Goal: Information Seeking & Learning: Learn about a topic

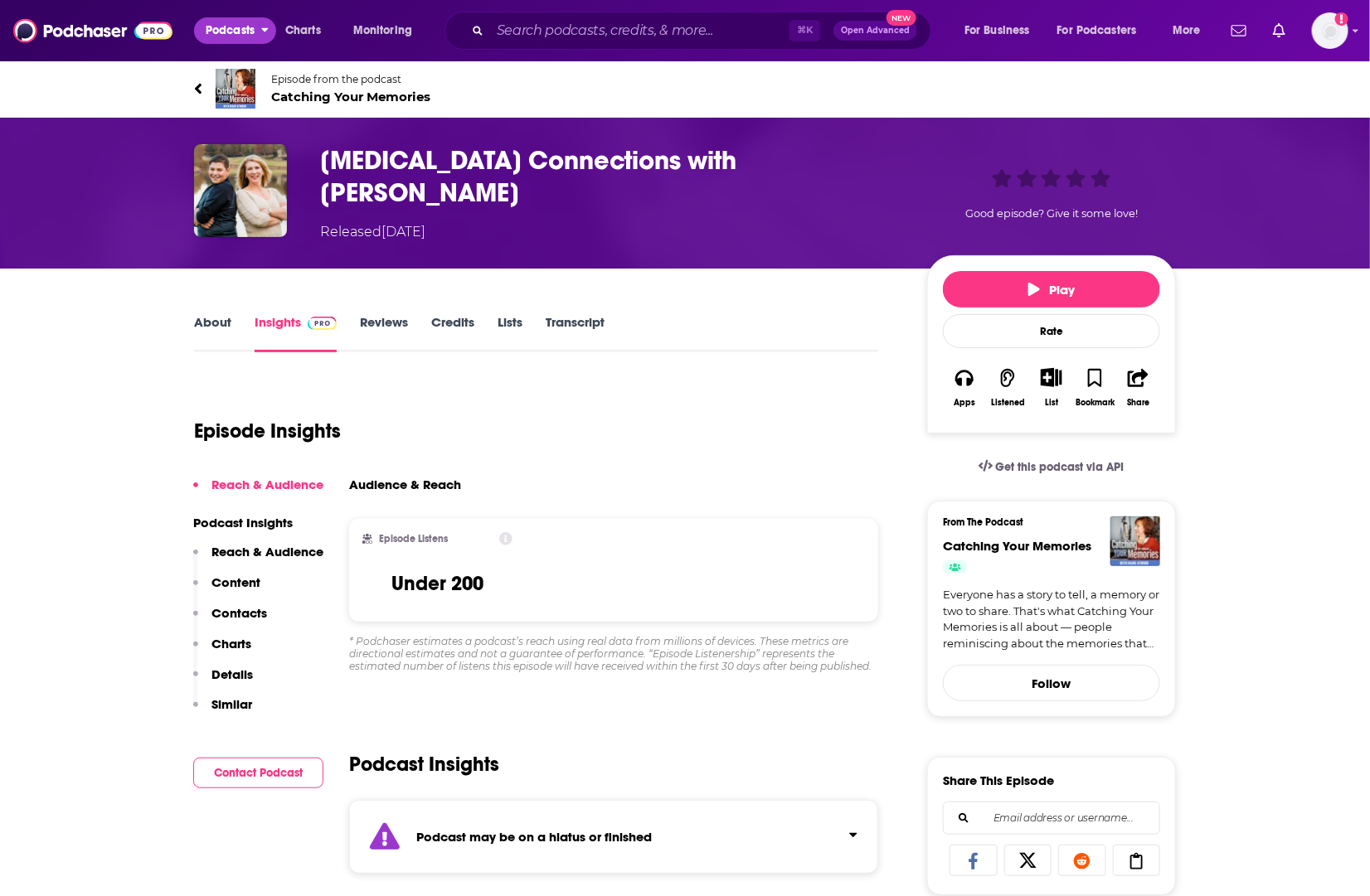
click at [243, 23] on span "Podcasts" at bounding box center [230, 31] width 49 height 23
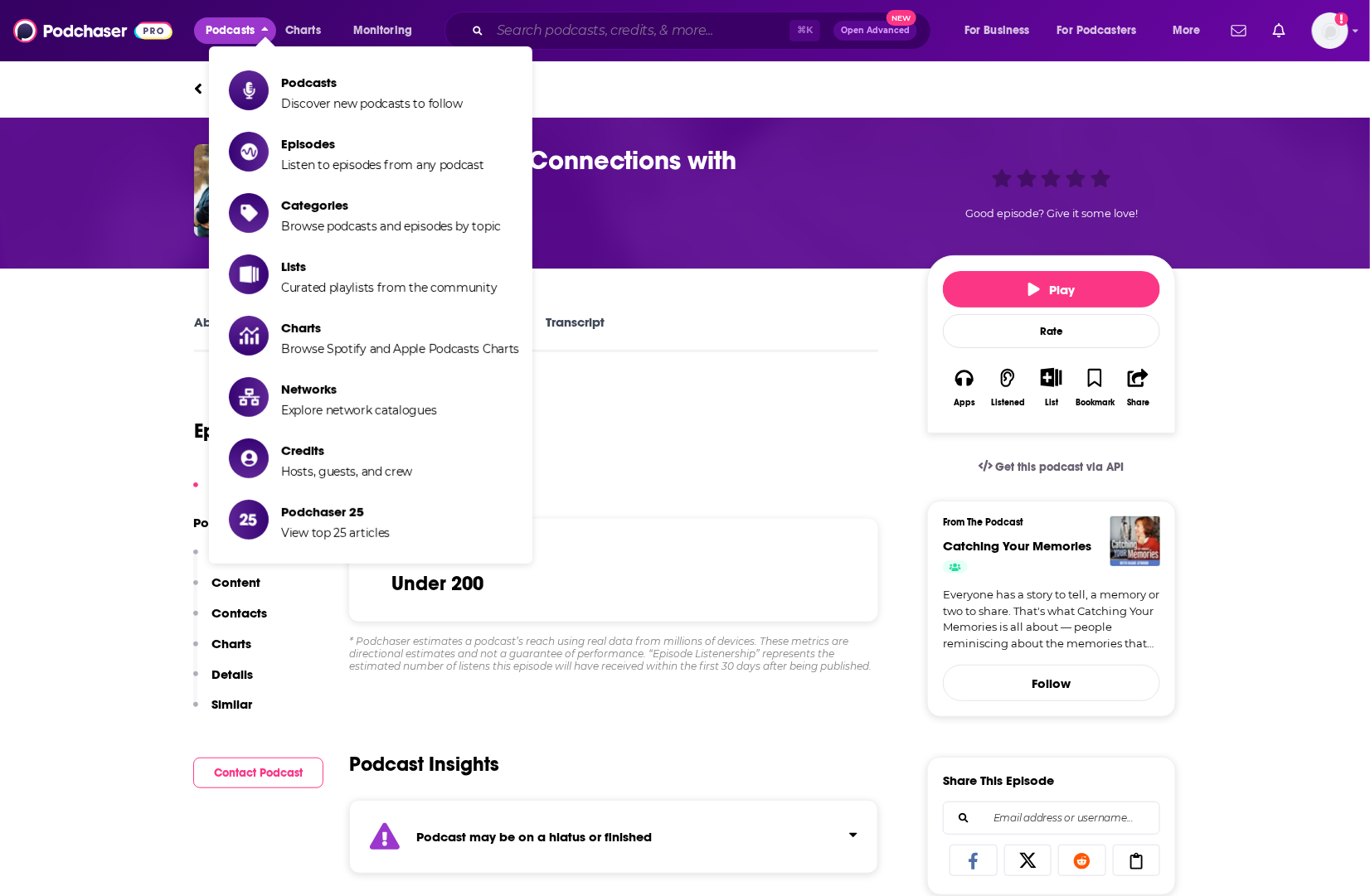
click at [545, 29] on input "Search podcasts, credits, & more..." at bounding box center [639, 31] width 299 height 27
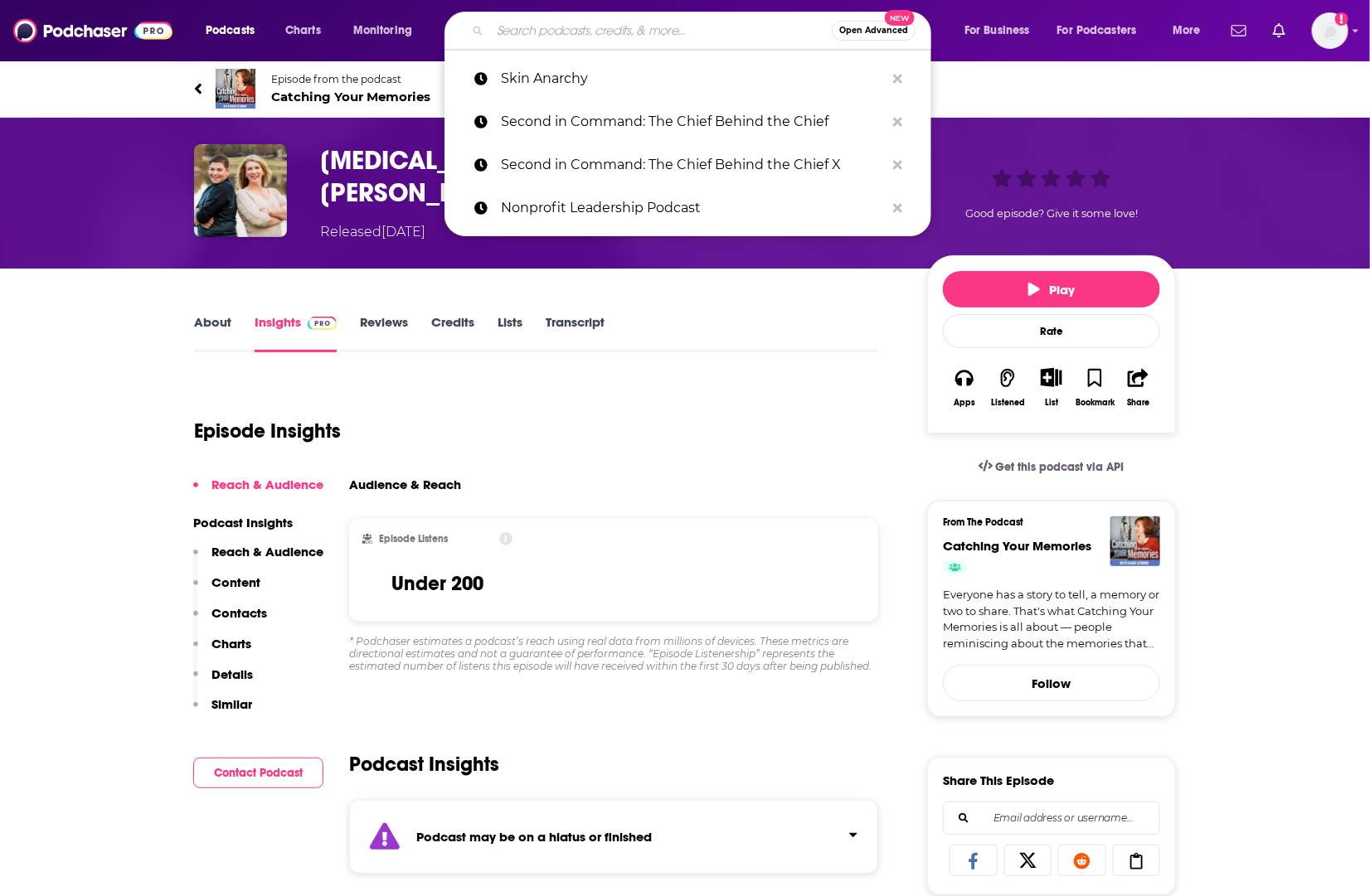
click at [545, 29] on input "Search podcasts, credits, & more..." at bounding box center [661, 31] width 342 height 27
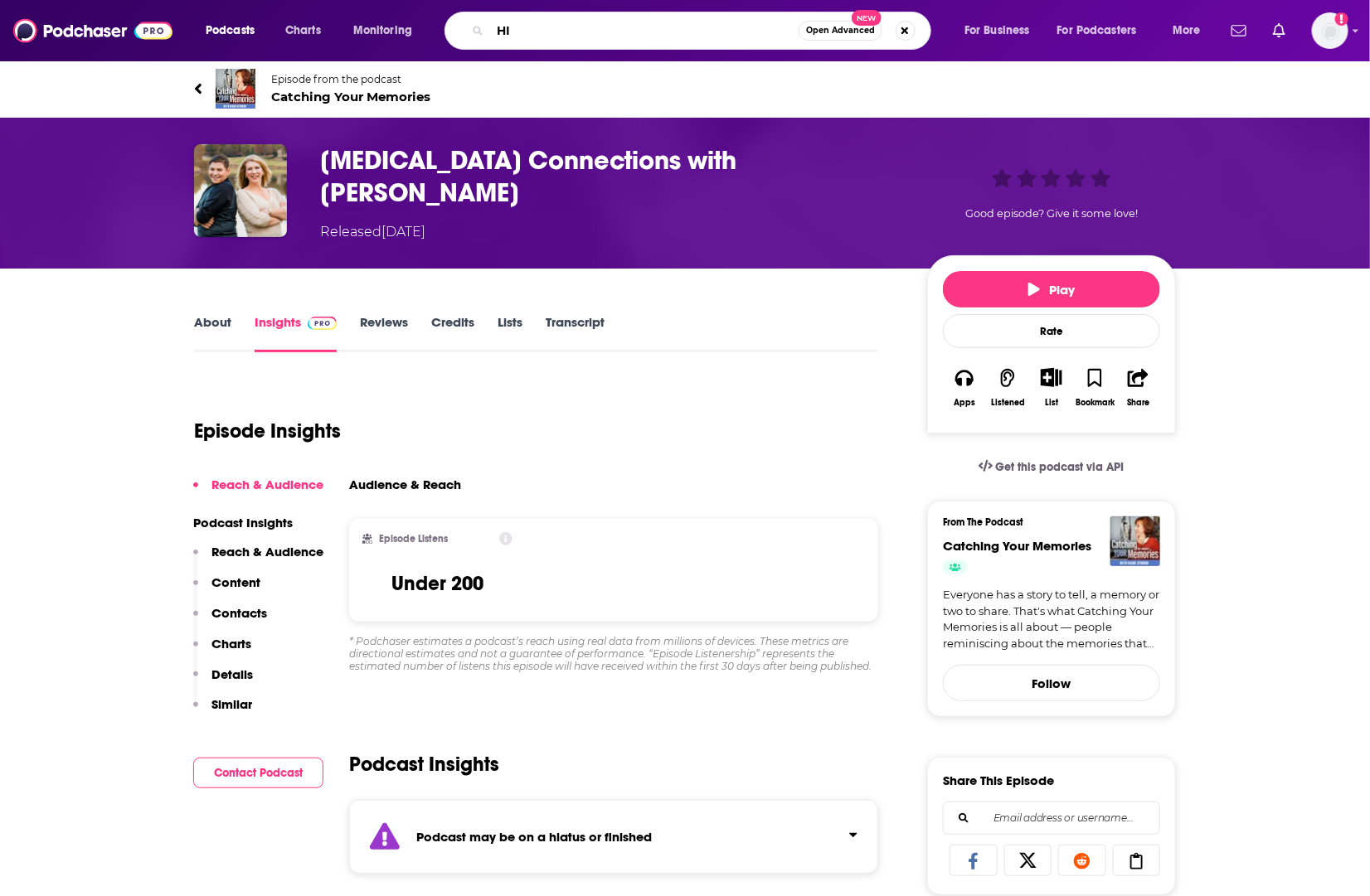
type input "[MEDICAL_DATA]"
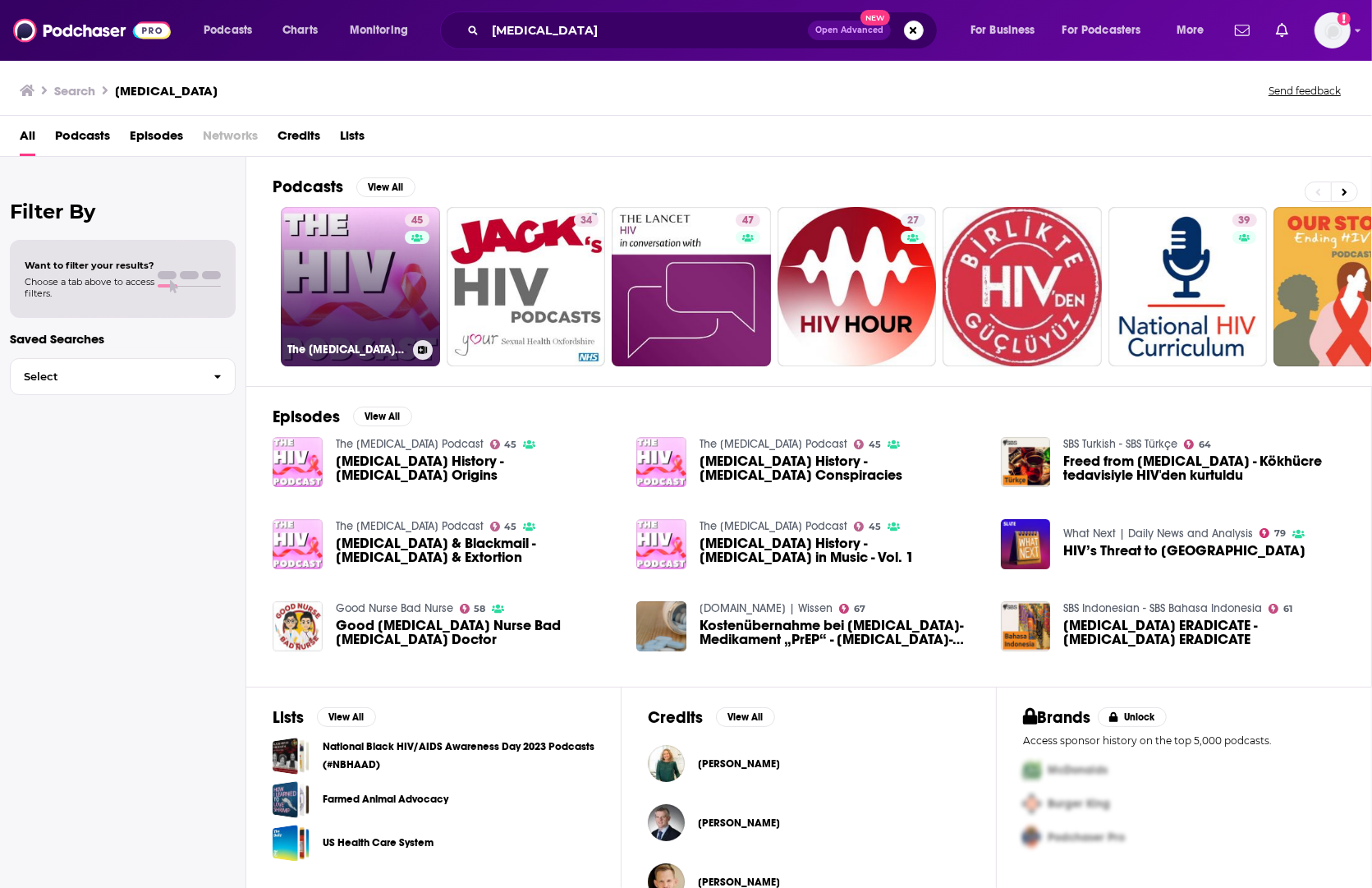
click at [339, 242] on link "45 The [MEDICAL_DATA] Podcast" at bounding box center [360, 286] width 159 height 159
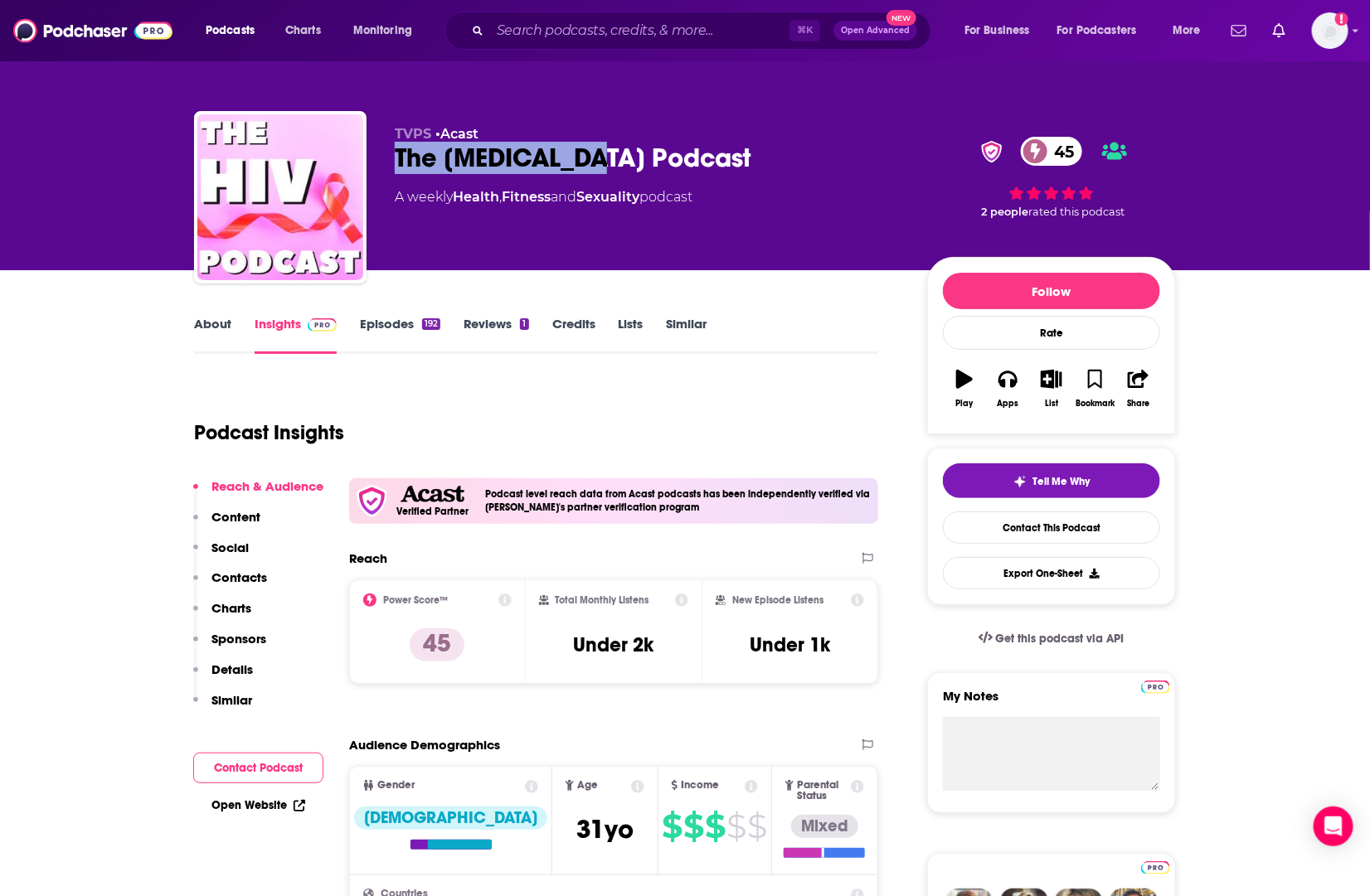
drag, startPoint x: 613, startPoint y: 152, endPoint x: 397, endPoint y: 154, distance: 216.0
click at [397, 154] on div "The [MEDICAL_DATA] Podcast 45" at bounding box center [647, 158] width 506 height 32
copy h2 "The [MEDICAL_DATA] Podcast"
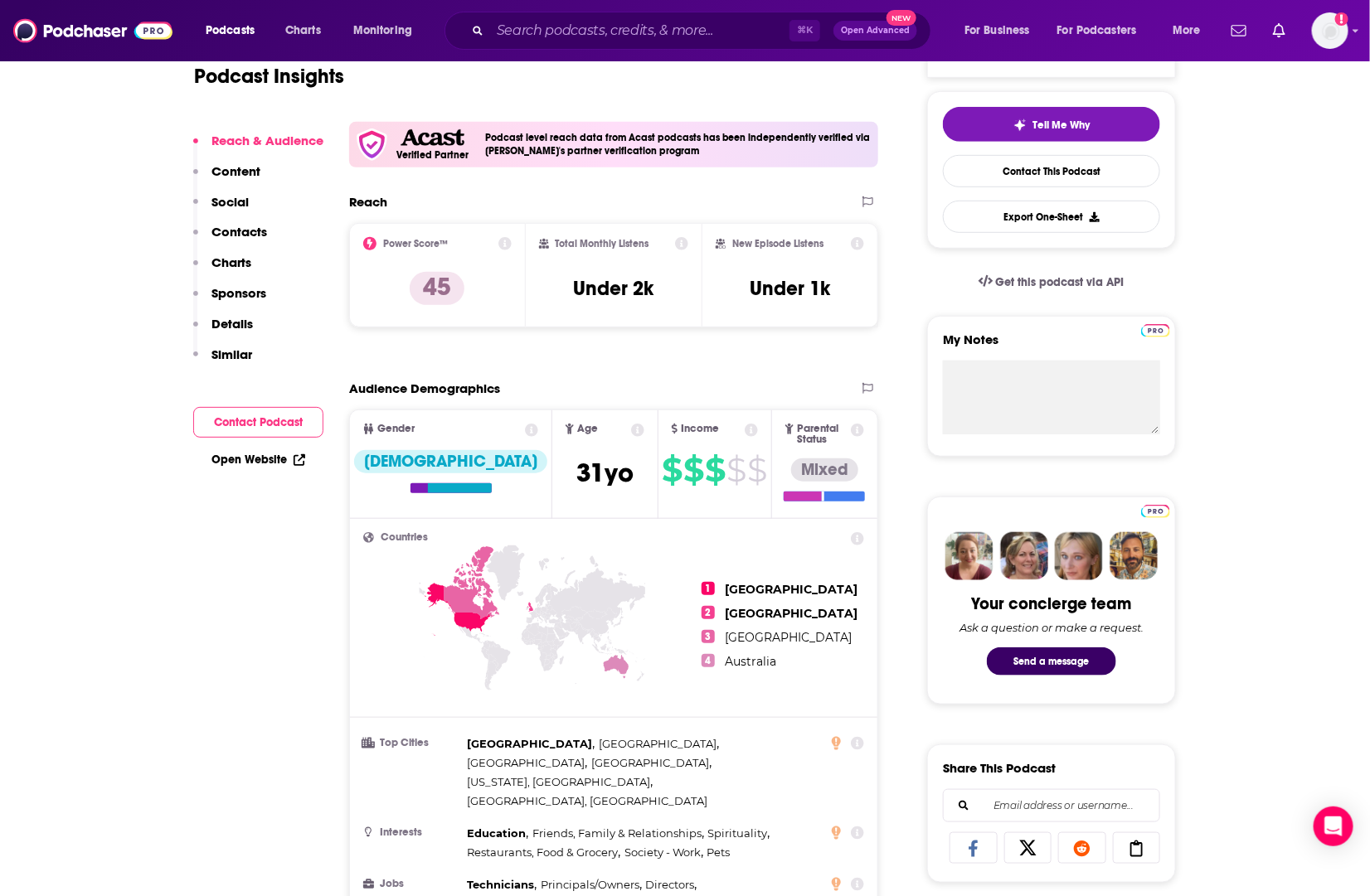
scroll to position [387, 0]
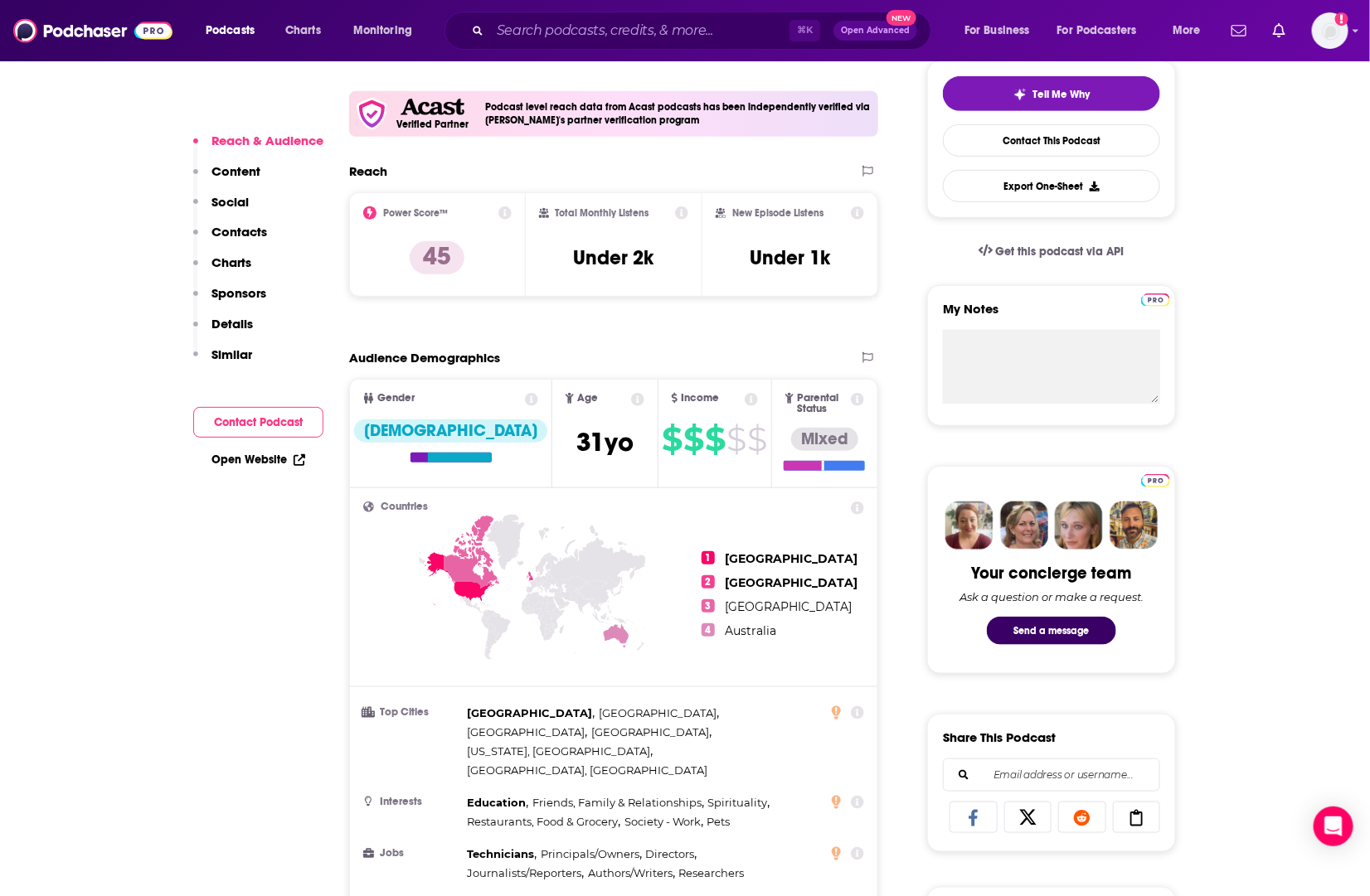
click at [703, 603] on span "3" at bounding box center [707, 606] width 13 height 13
click at [458, 550] on icon at bounding box center [472, 552] width 56 height 73
click at [461, 562] on icon at bounding box center [472, 552] width 56 height 73
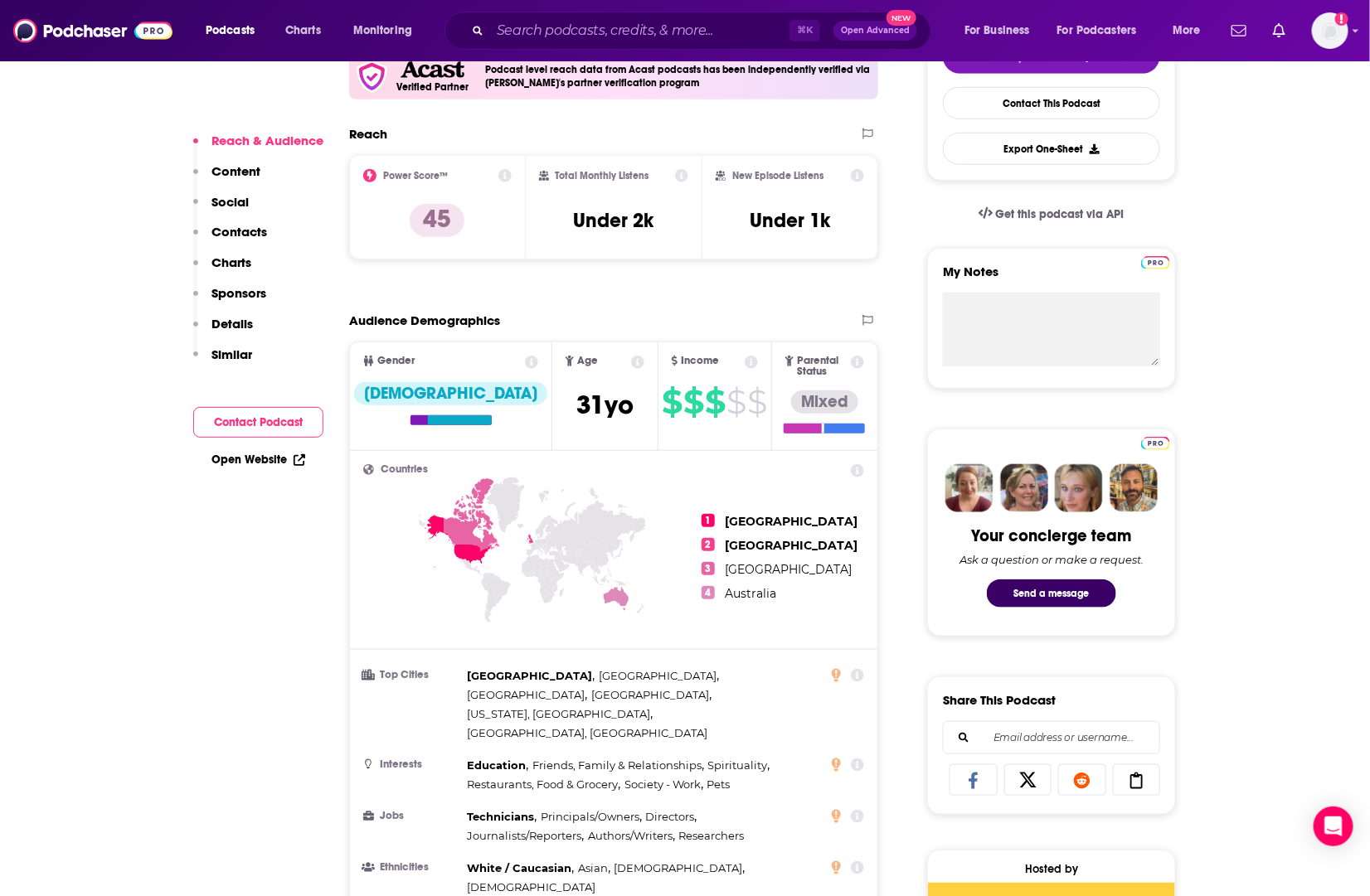
scroll to position [429, 0]
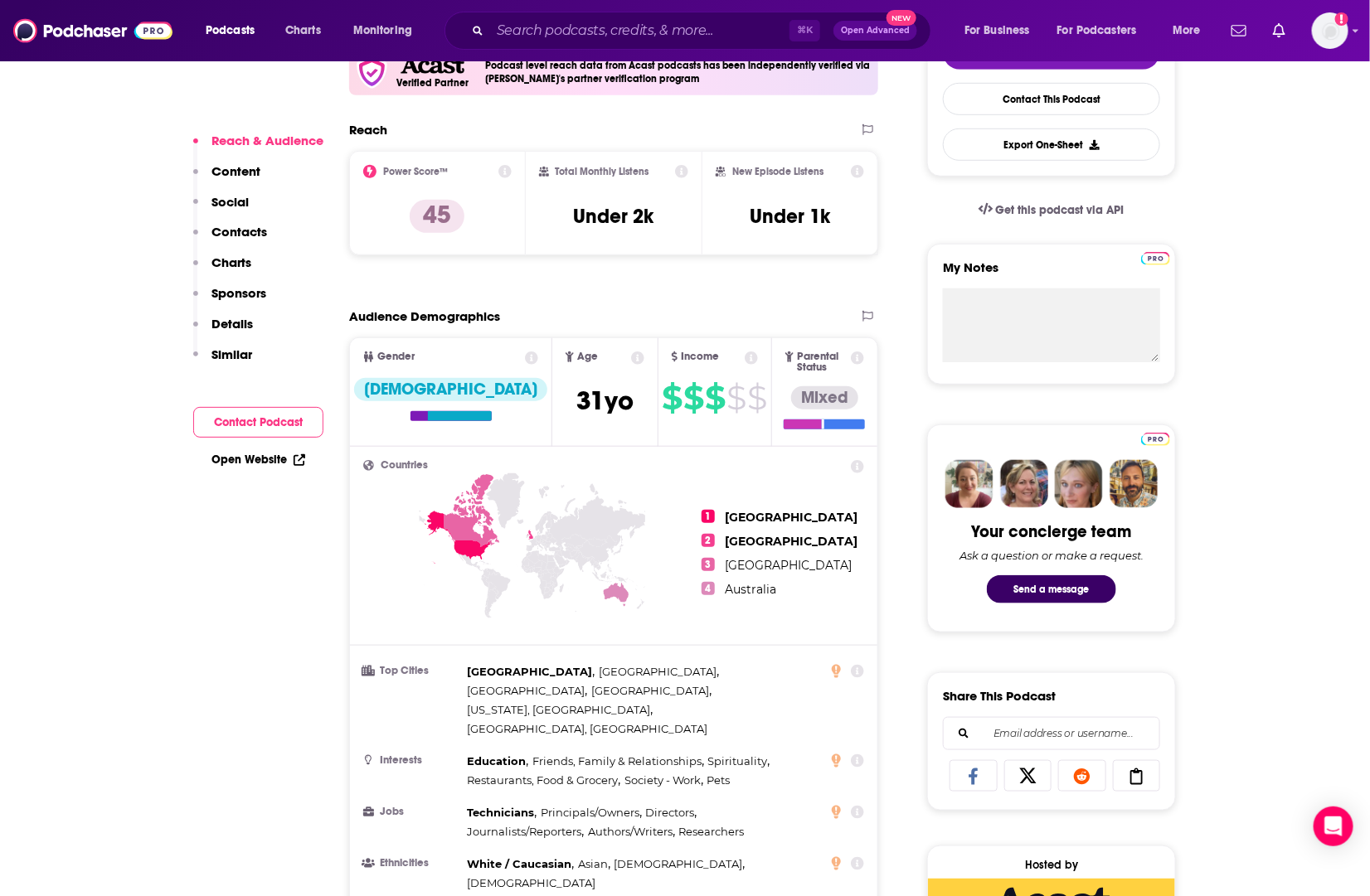
click at [440, 512] on icon at bounding box center [457, 537] width 66 height 53
click at [480, 513] on icon at bounding box center [532, 576] width 338 height 206
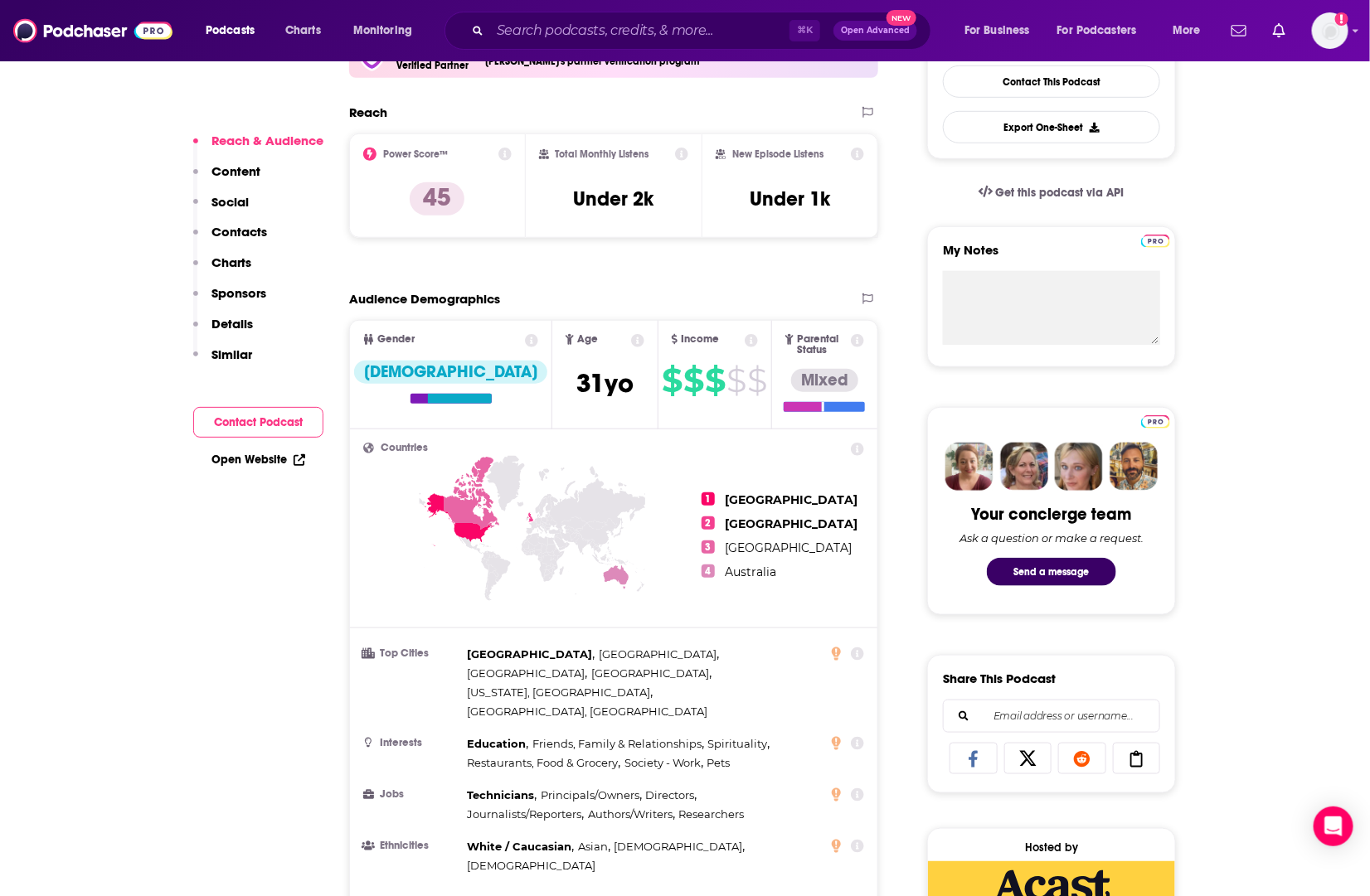
scroll to position [449, 0]
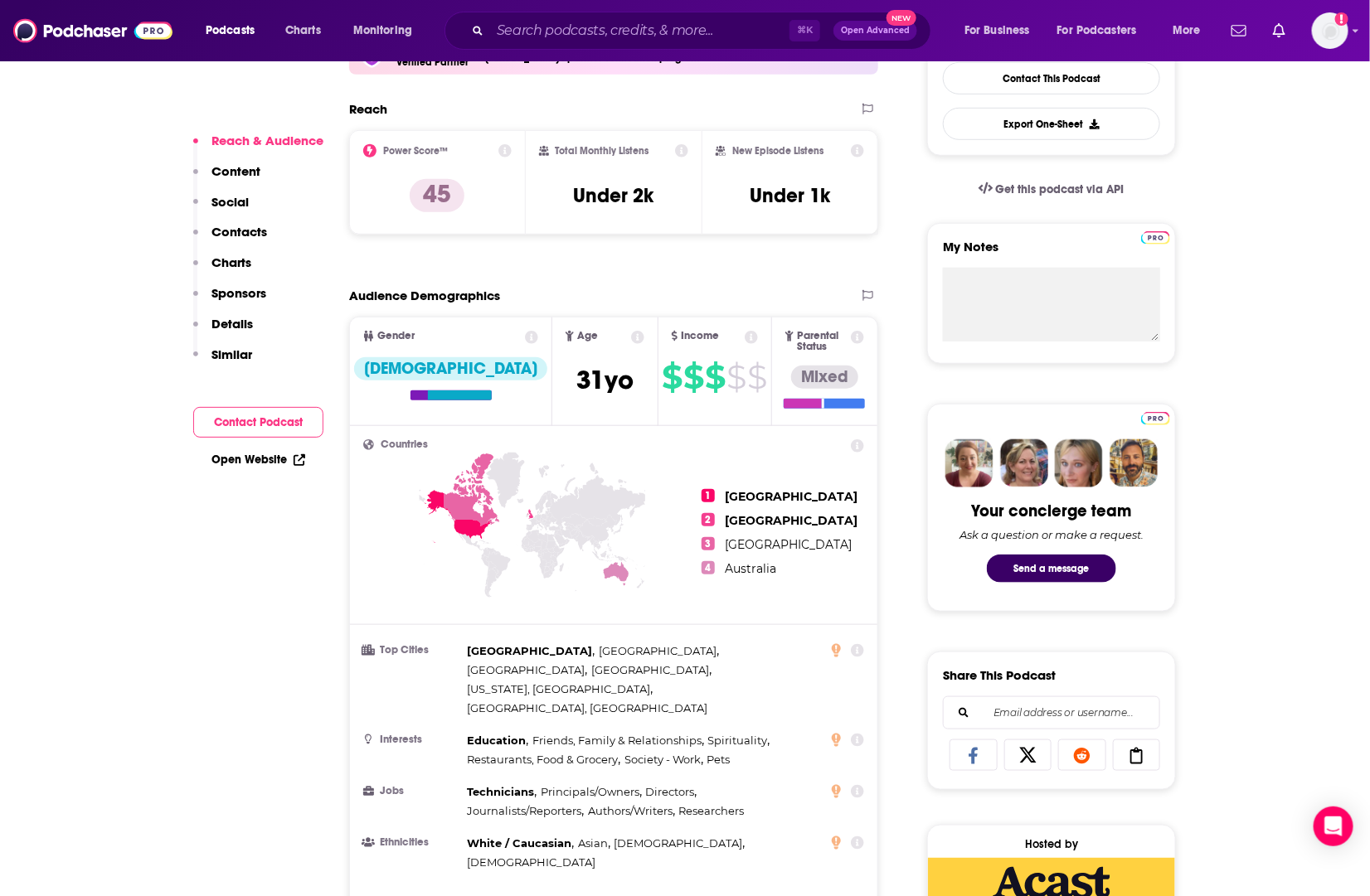
click at [373, 439] on icon at bounding box center [369, 445] width 11 height 11
click at [729, 540] on span "[GEOGRAPHIC_DATA]" at bounding box center [787, 545] width 127 height 15
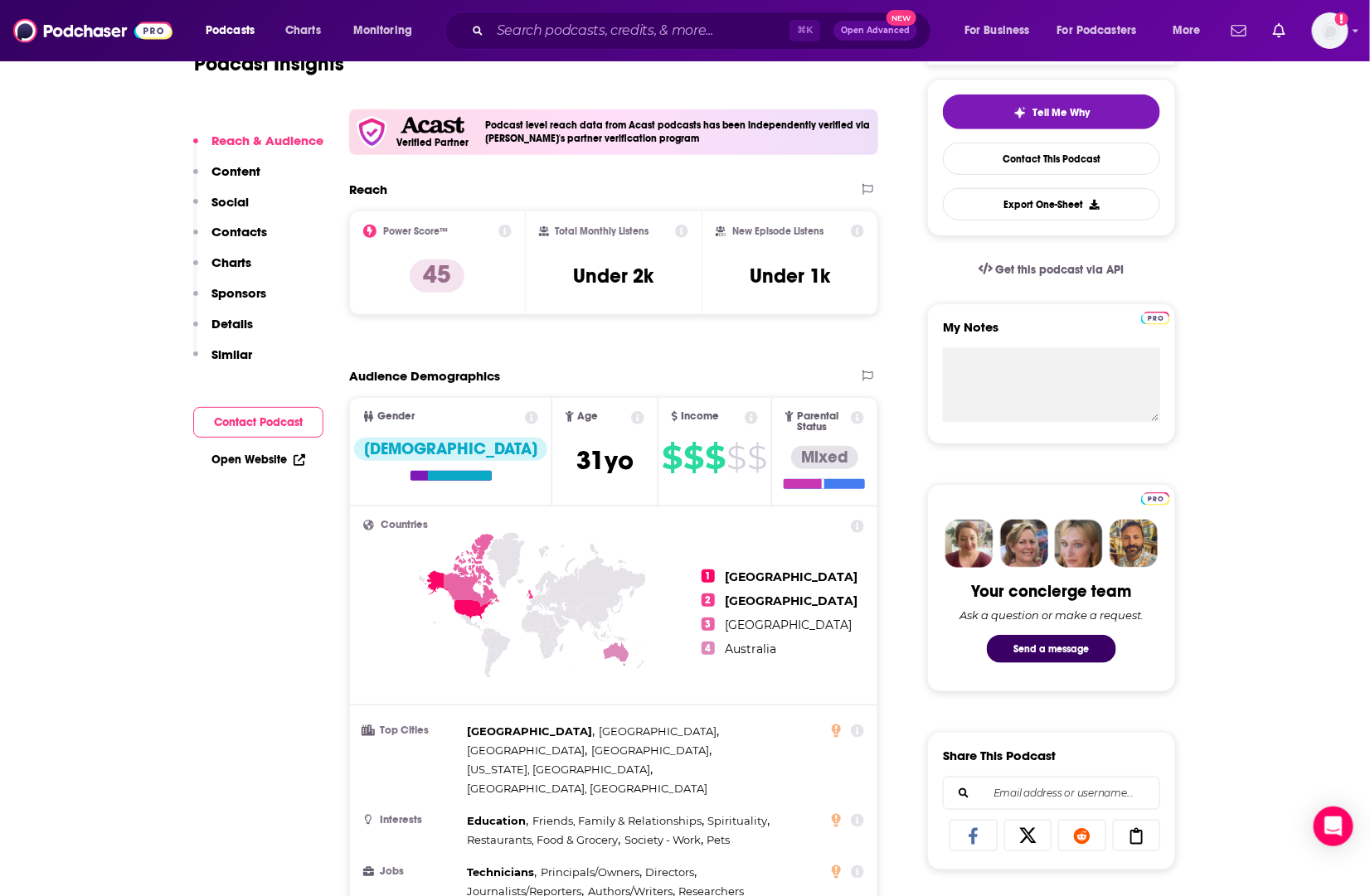
scroll to position [368, 0]
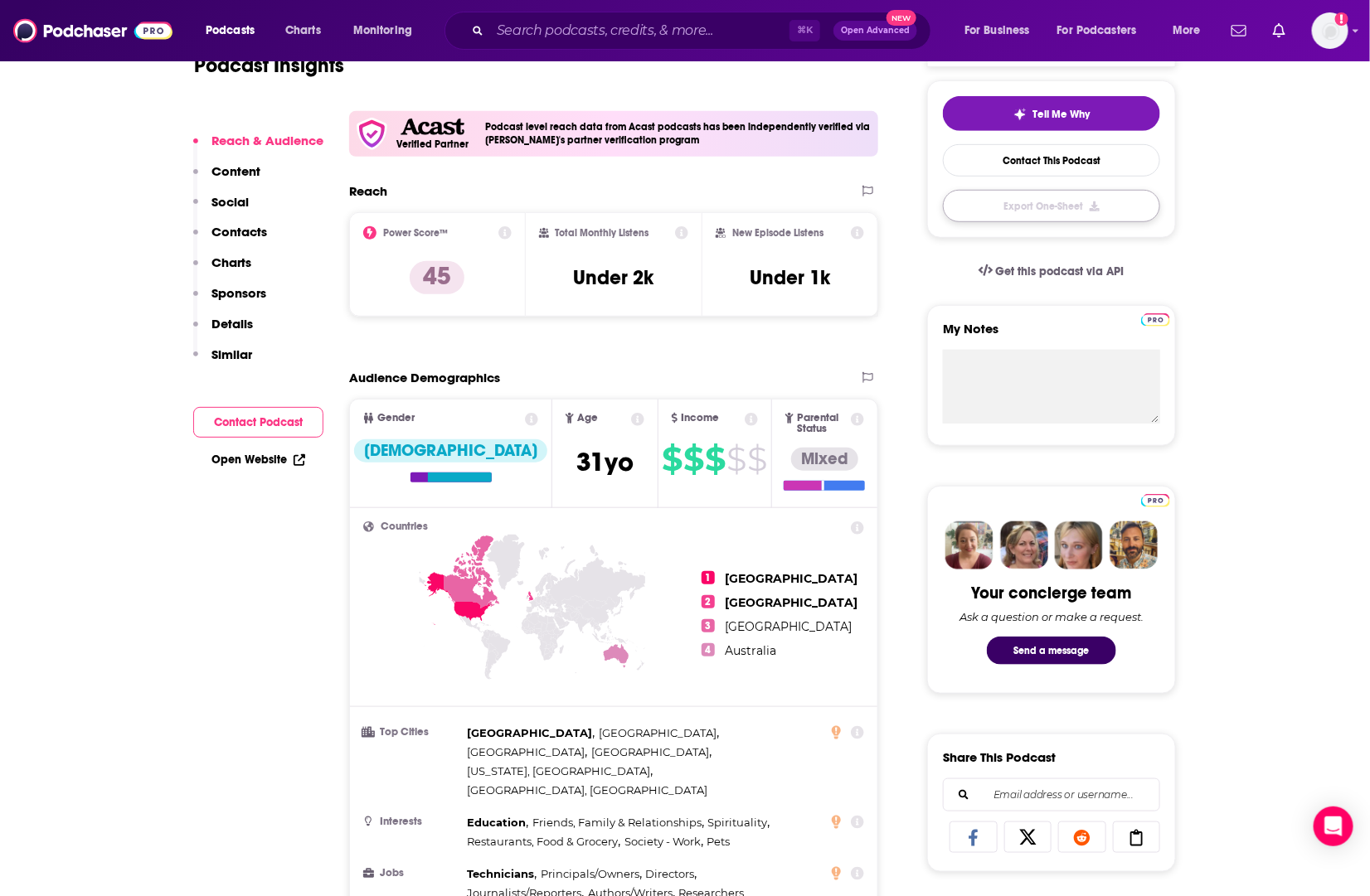
click at [1046, 214] on button "Export One-Sheet" at bounding box center [1052, 206] width 218 height 32
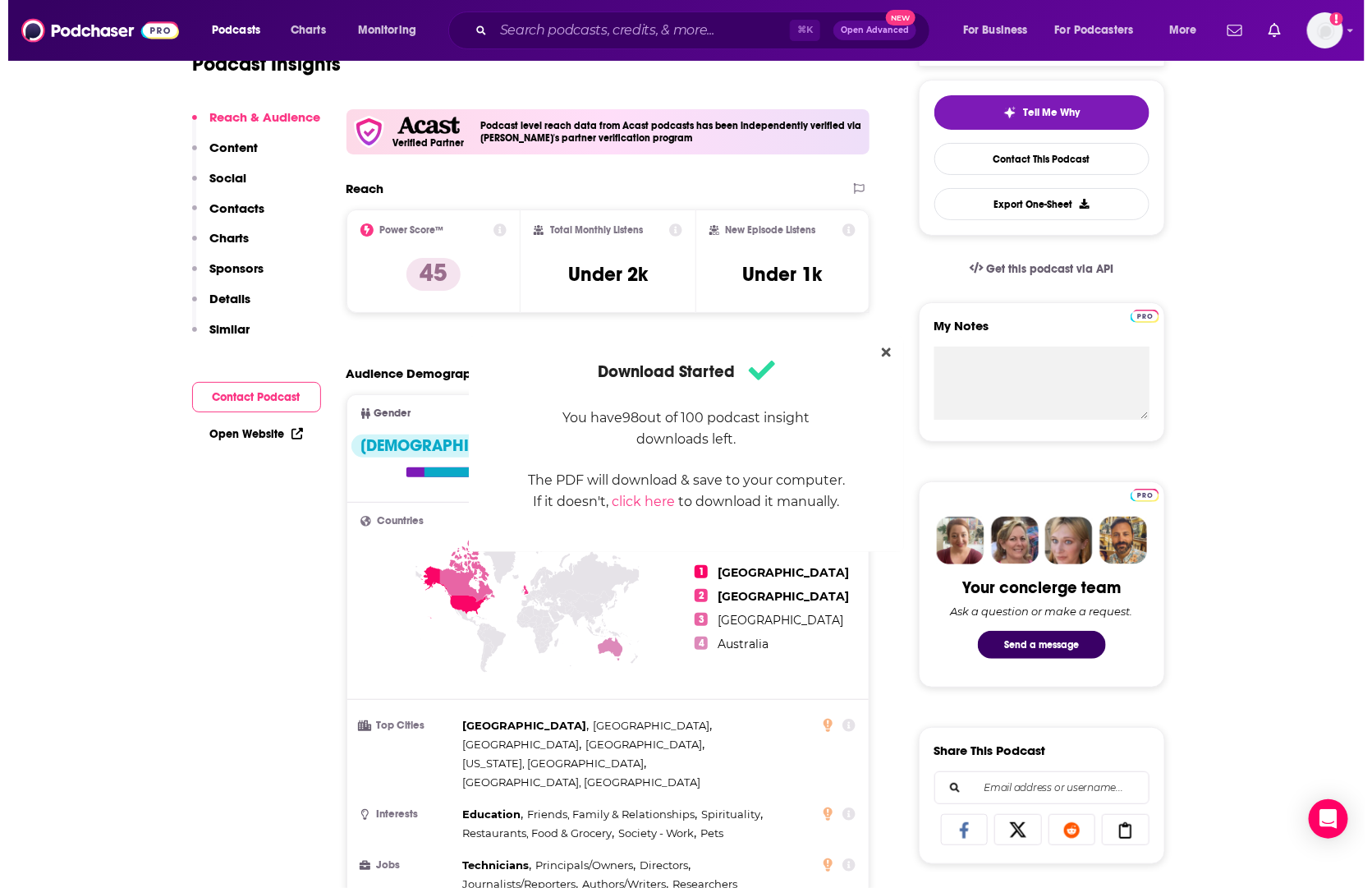
scroll to position [0, 0]
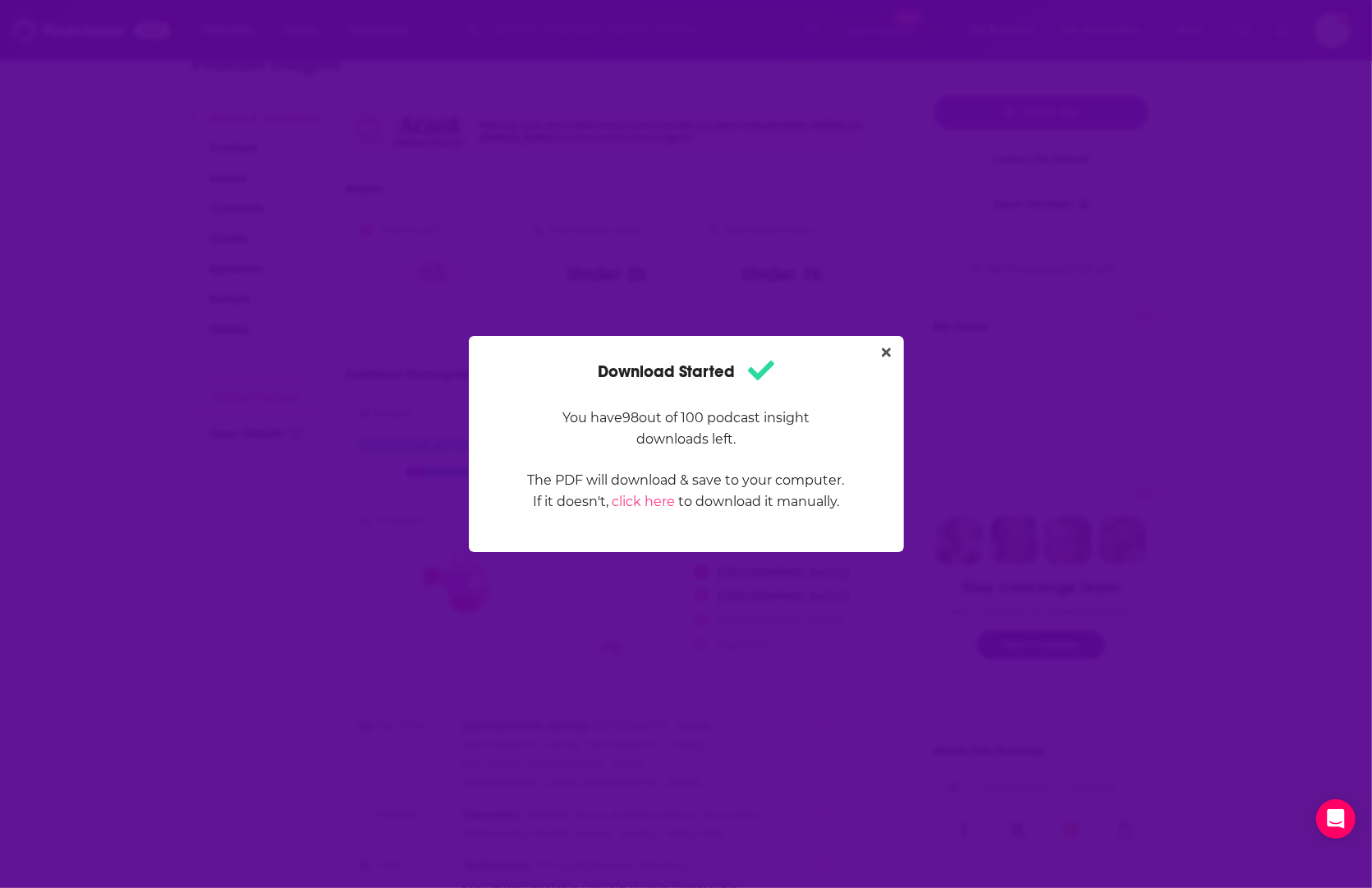
click at [912, 291] on div "Download Started You have 98 out of 100 podcast insight downloads left. The PDF…" at bounding box center [686, 444] width 1372 height 888
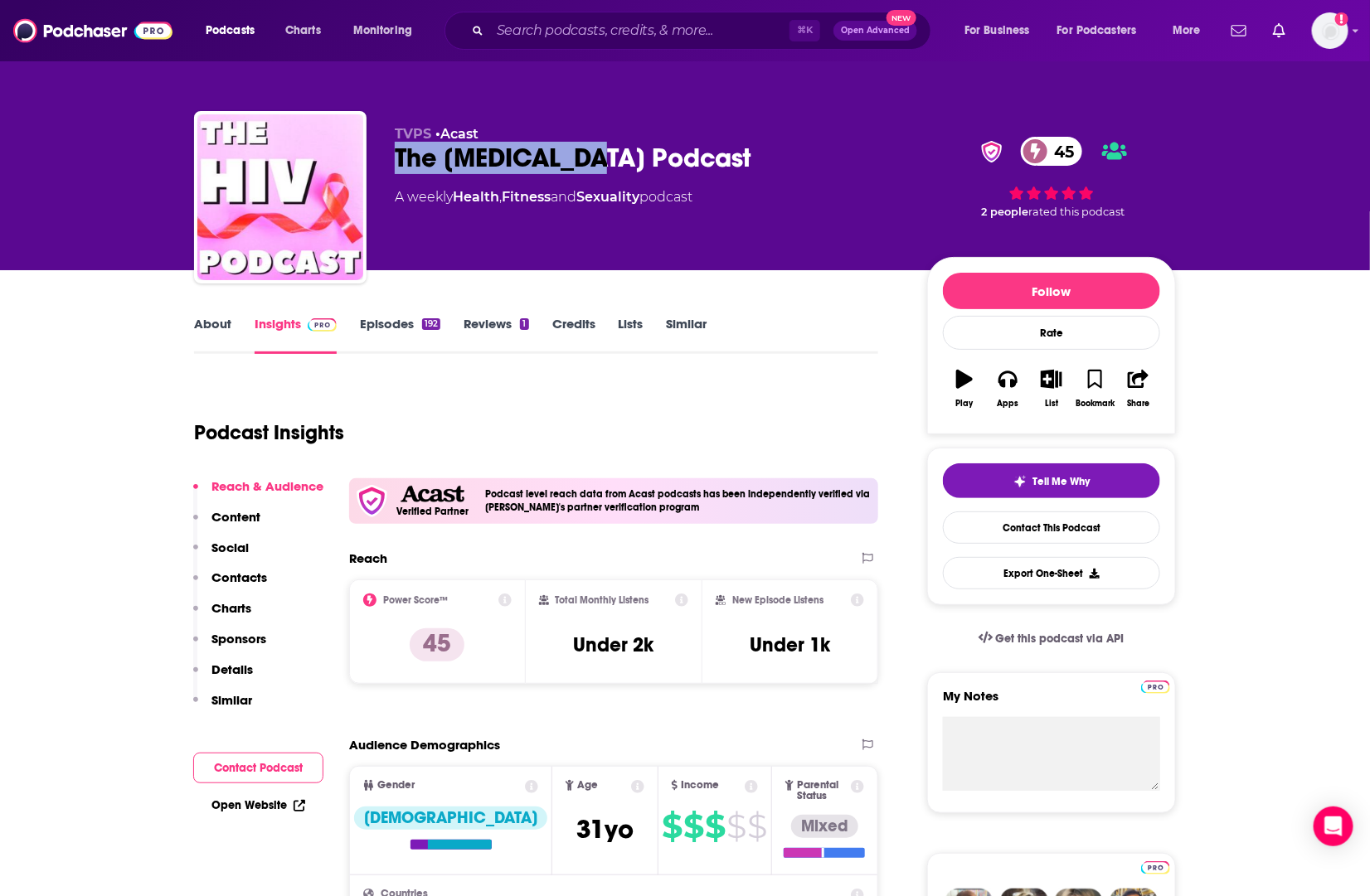
drag, startPoint x: 616, startPoint y: 159, endPoint x: 396, endPoint y: 164, distance: 220.1
click at [396, 164] on div "The [MEDICAL_DATA] Podcast 45" at bounding box center [647, 158] width 506 height 32
copy h2 "The [MEDICAL_DATA] Podcast"
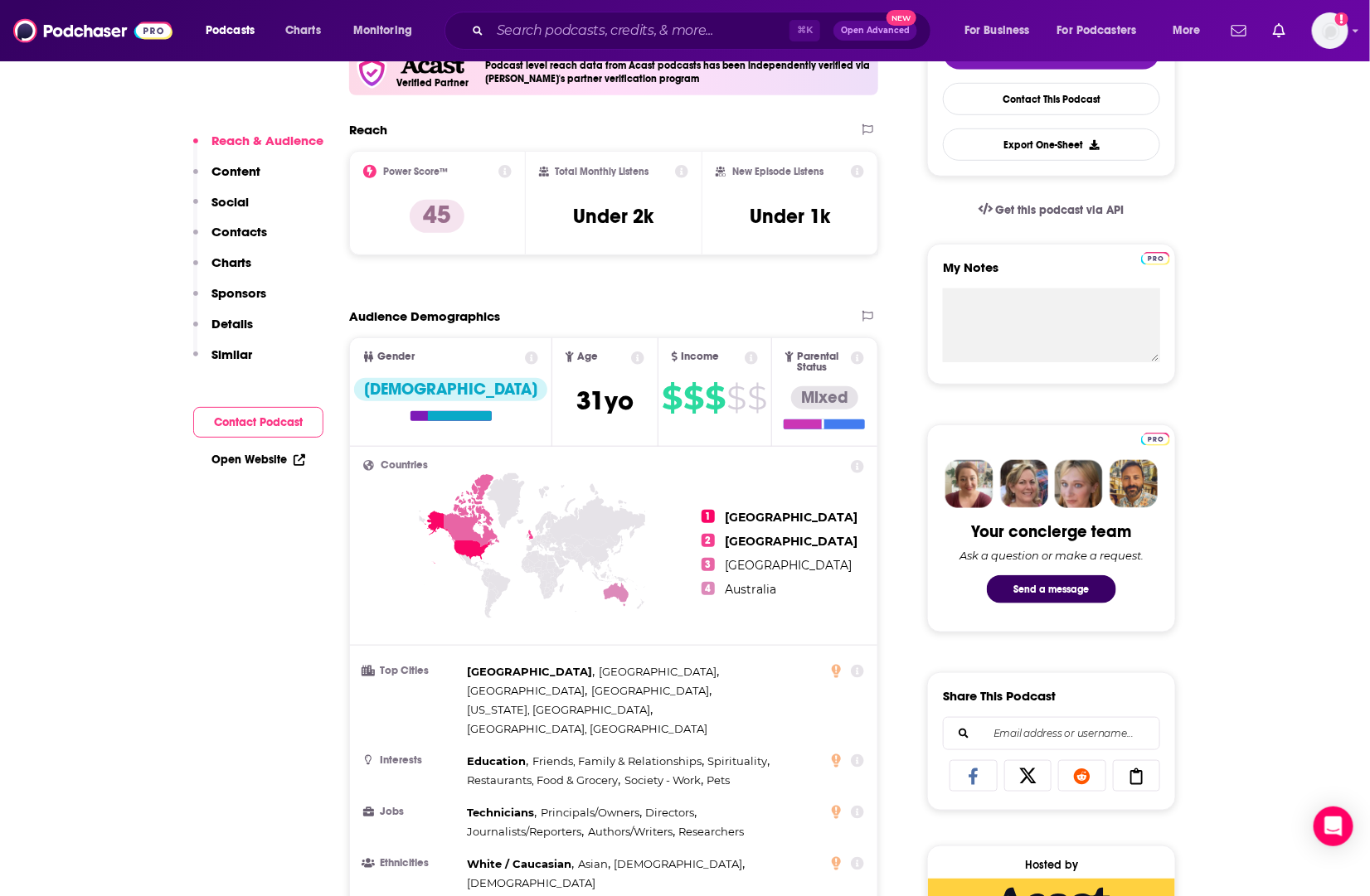
scroll to position [425, 0]
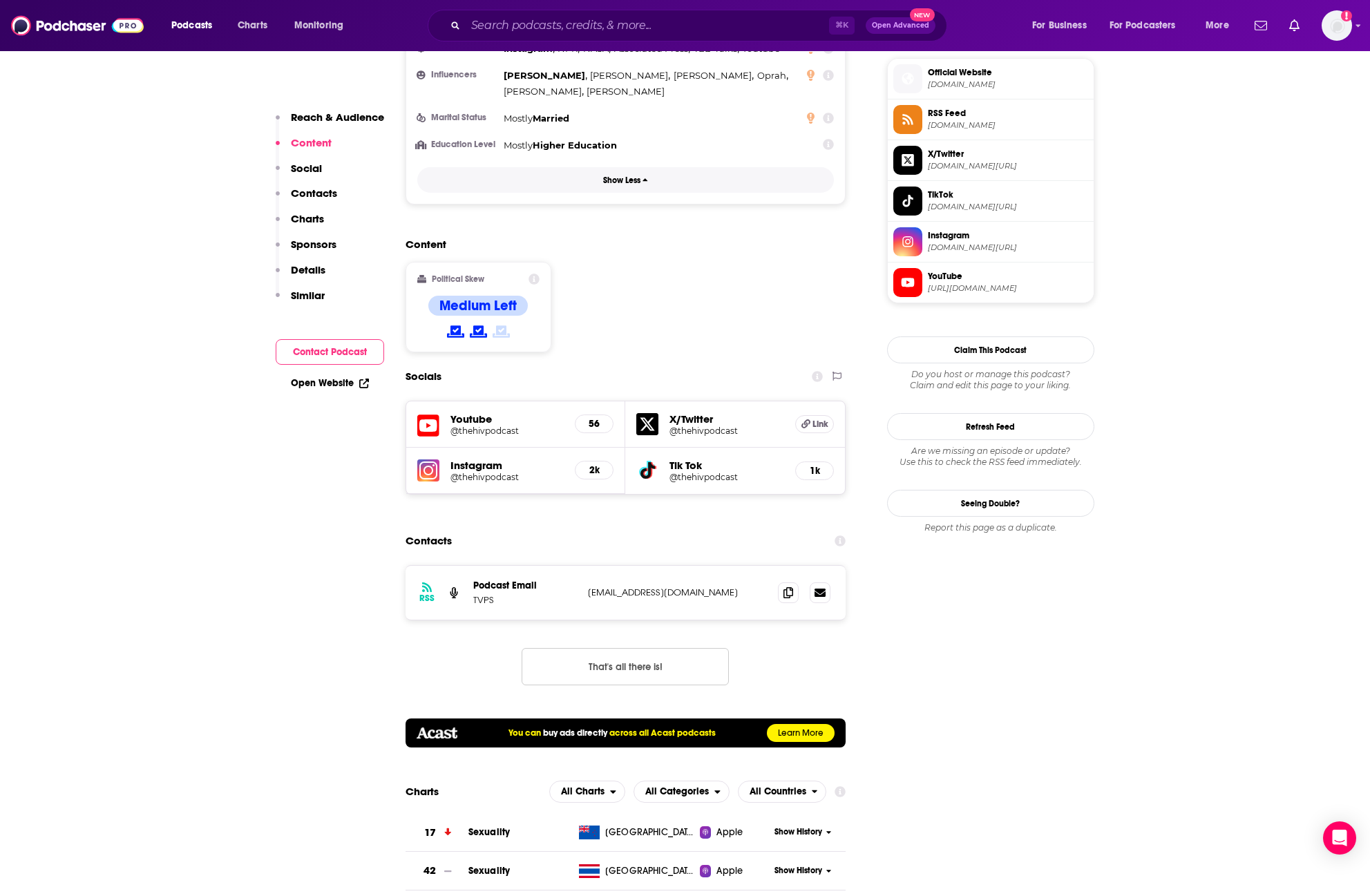
scroll to position [1180, 0]
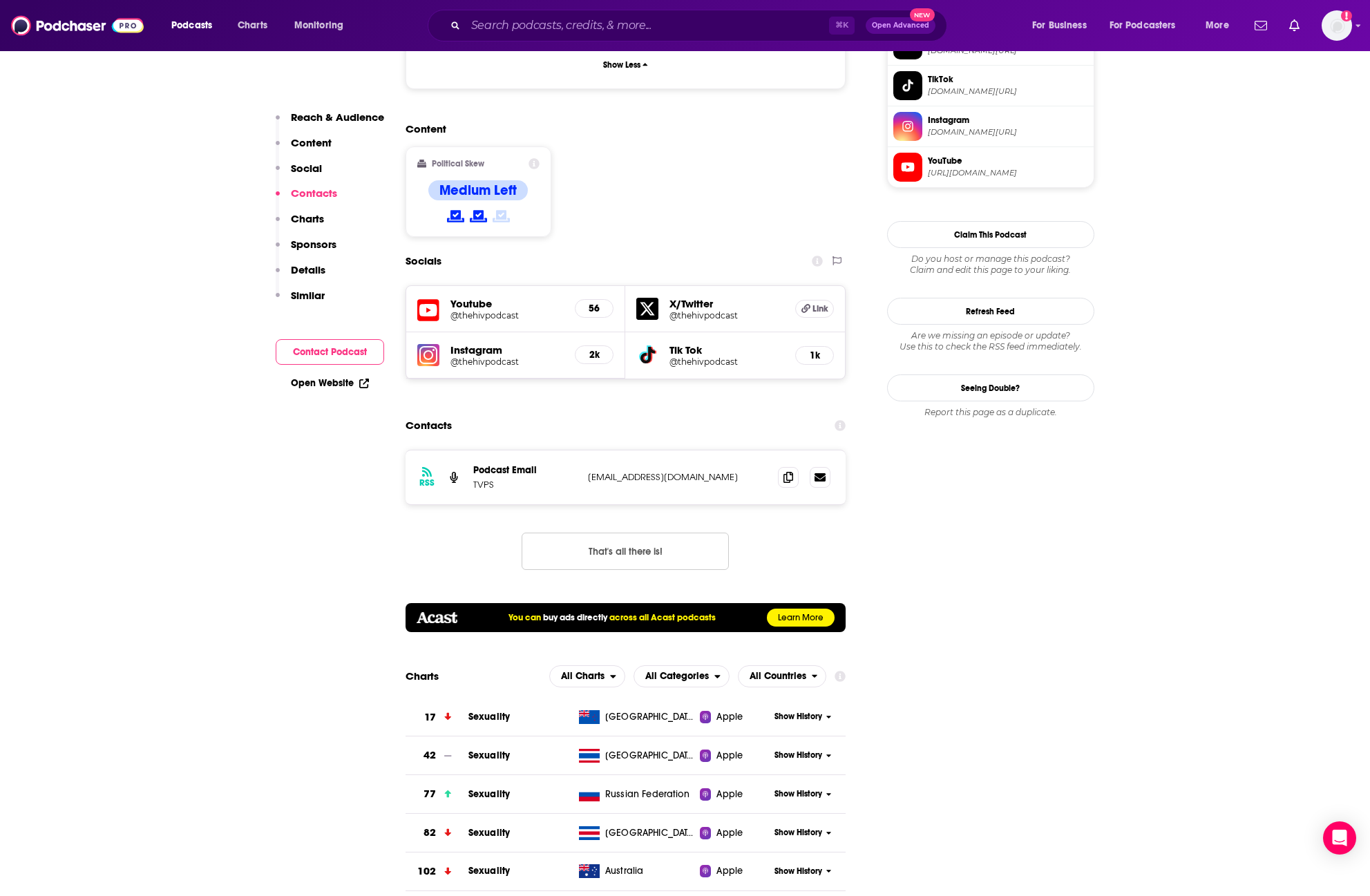
scroll to position [1253, 0]
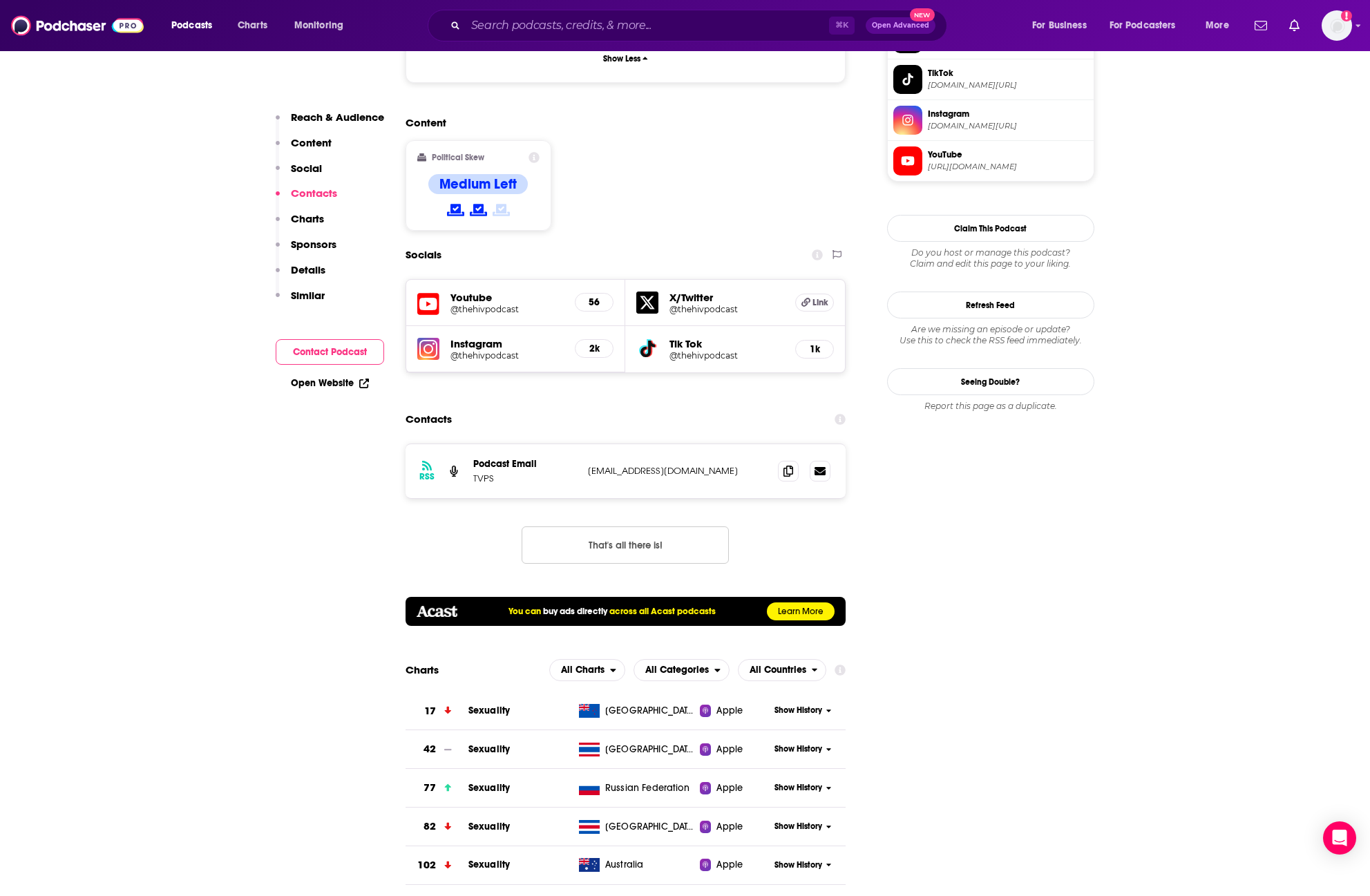
click at [621, 444] on div "RSS Podcast Email TVPS [EMAIL_ADDRESS][DOMAIN_NAME] [EMAIL_ADDRESS][DOMAIN_NAME]" at bounding box center [625, 471] width 441 height 54
click at [627, 465] on p "[EMAIL_ADDRESS][DOMAIN_NAME]" at bounding box center [678, 471] width 180 height 12
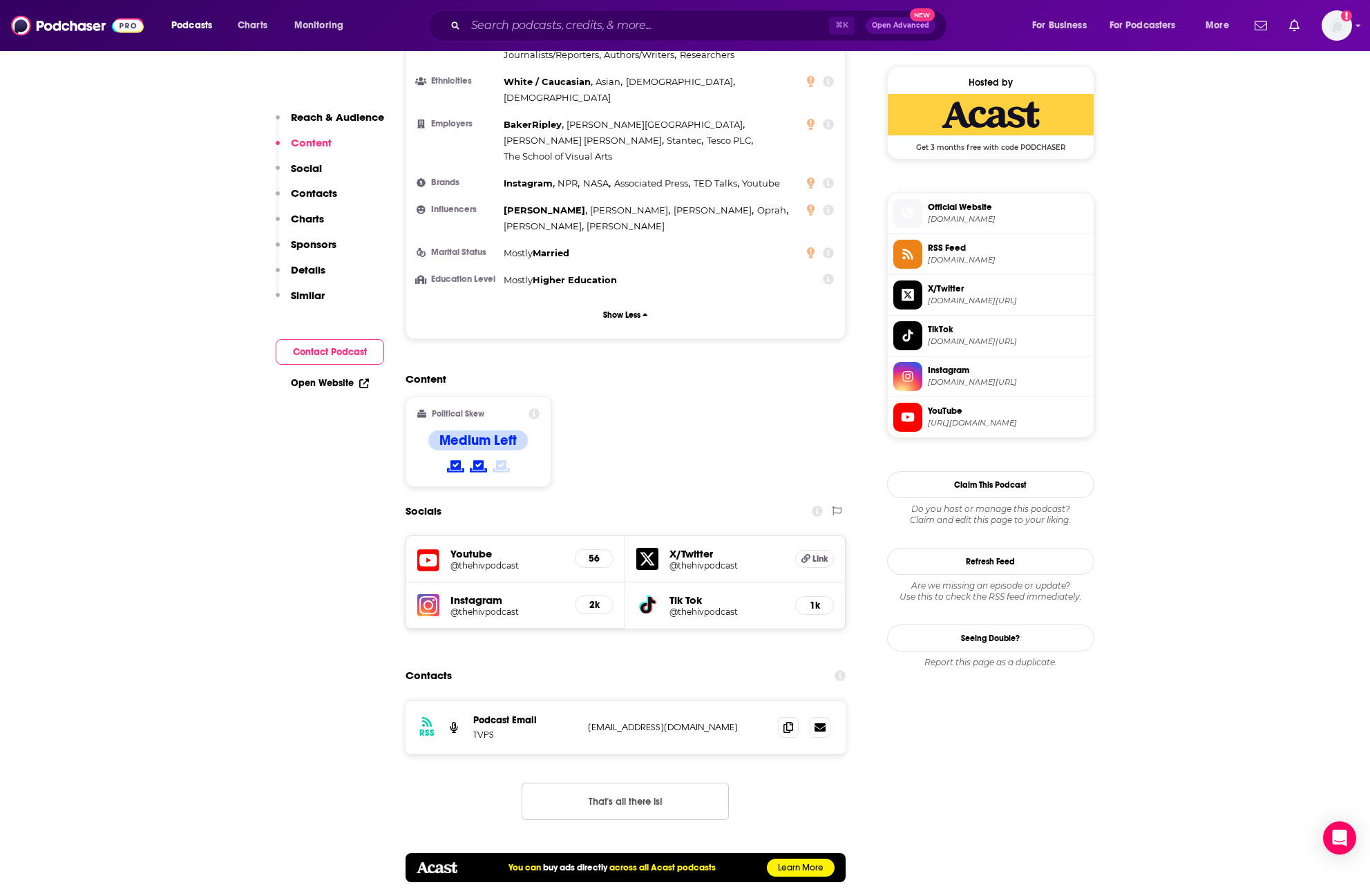
scroll to position [958, 0]
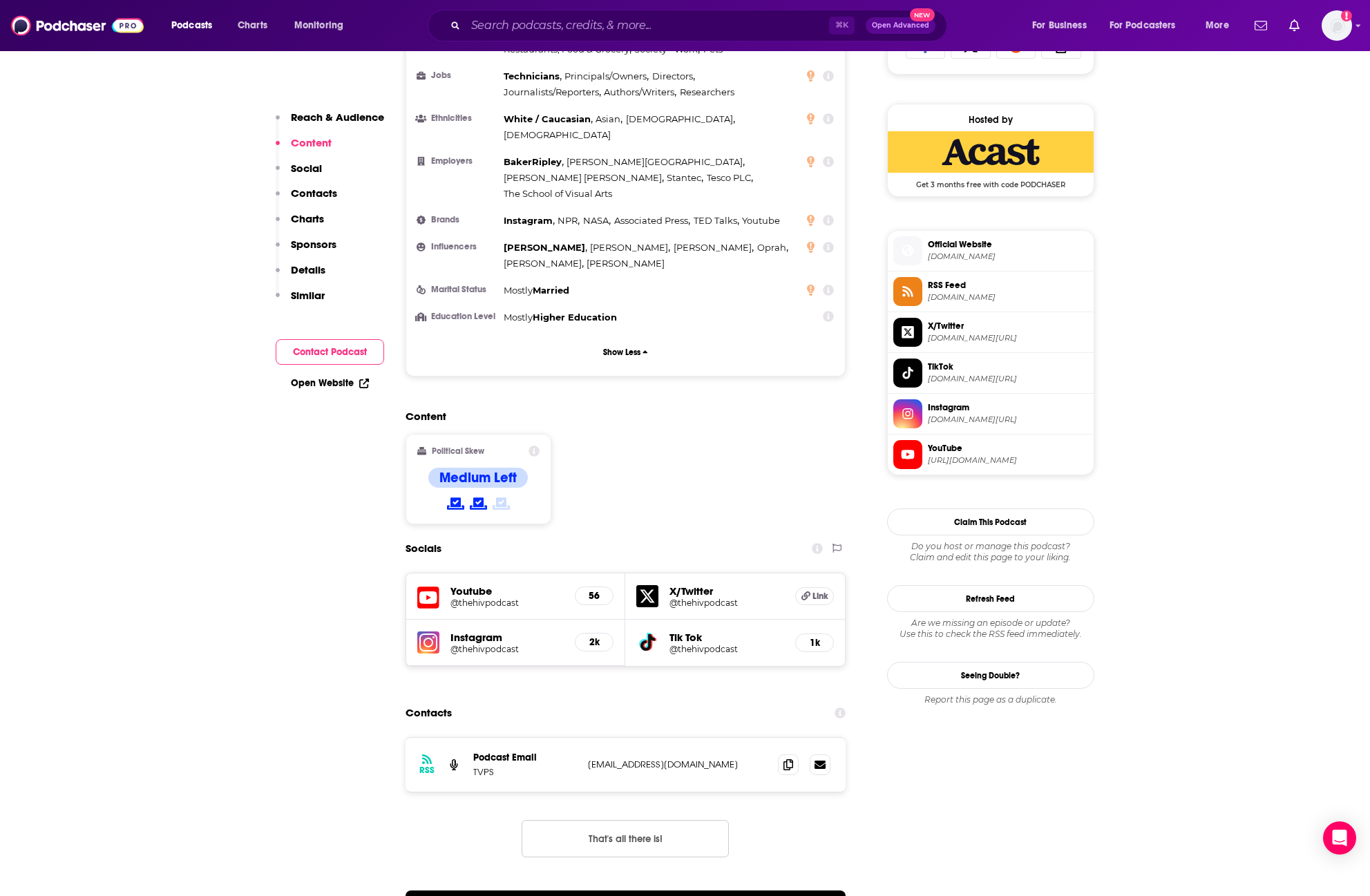
click at [752, 410] on h2 "Content" at bounding box center [620, 417] width 430 height 13
click at [600, 410] on div "Content Political Skew Medium Left" at bounding box center [625, 473] width 441 height 126
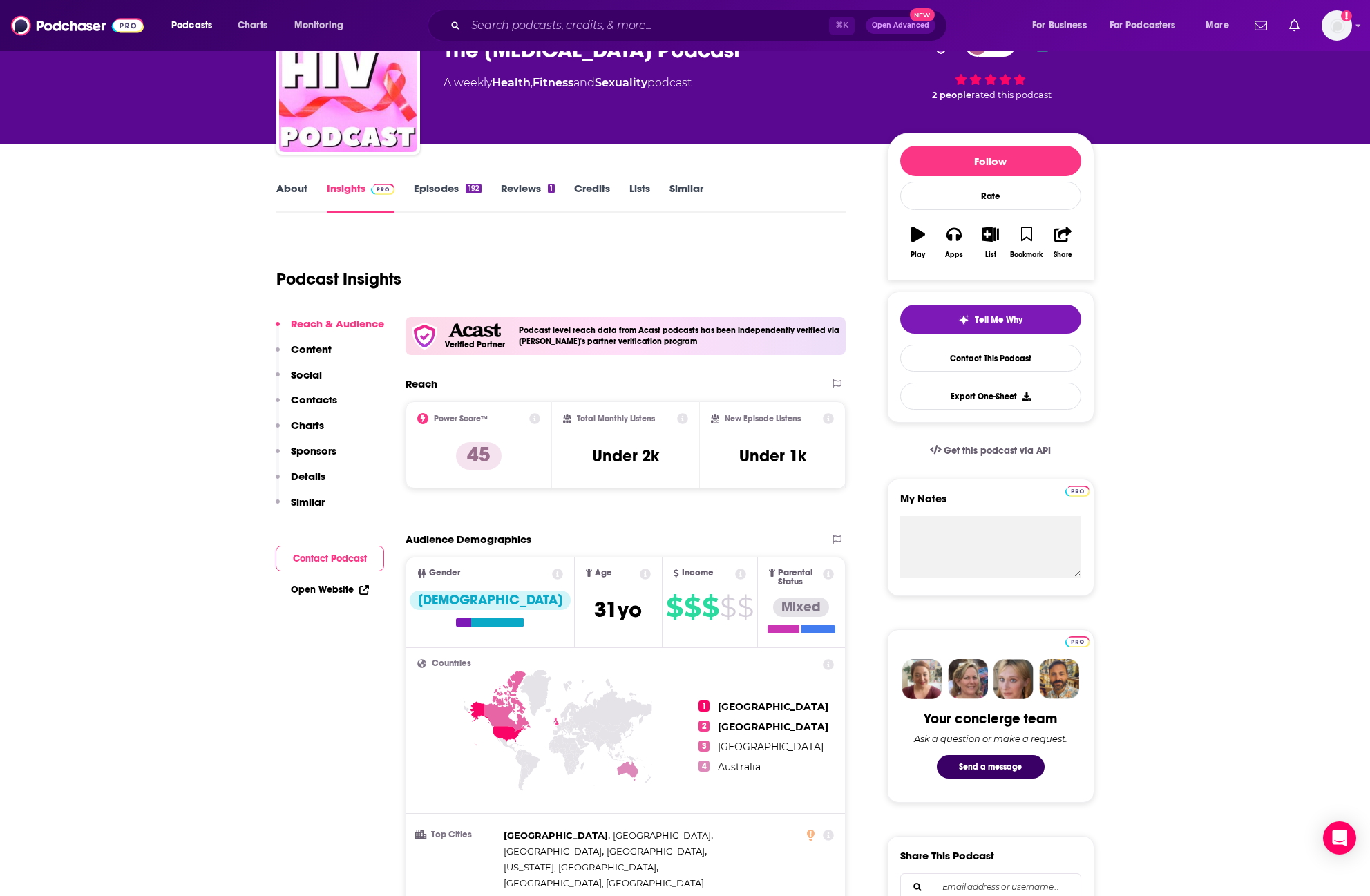
scroll to position [79, 0]
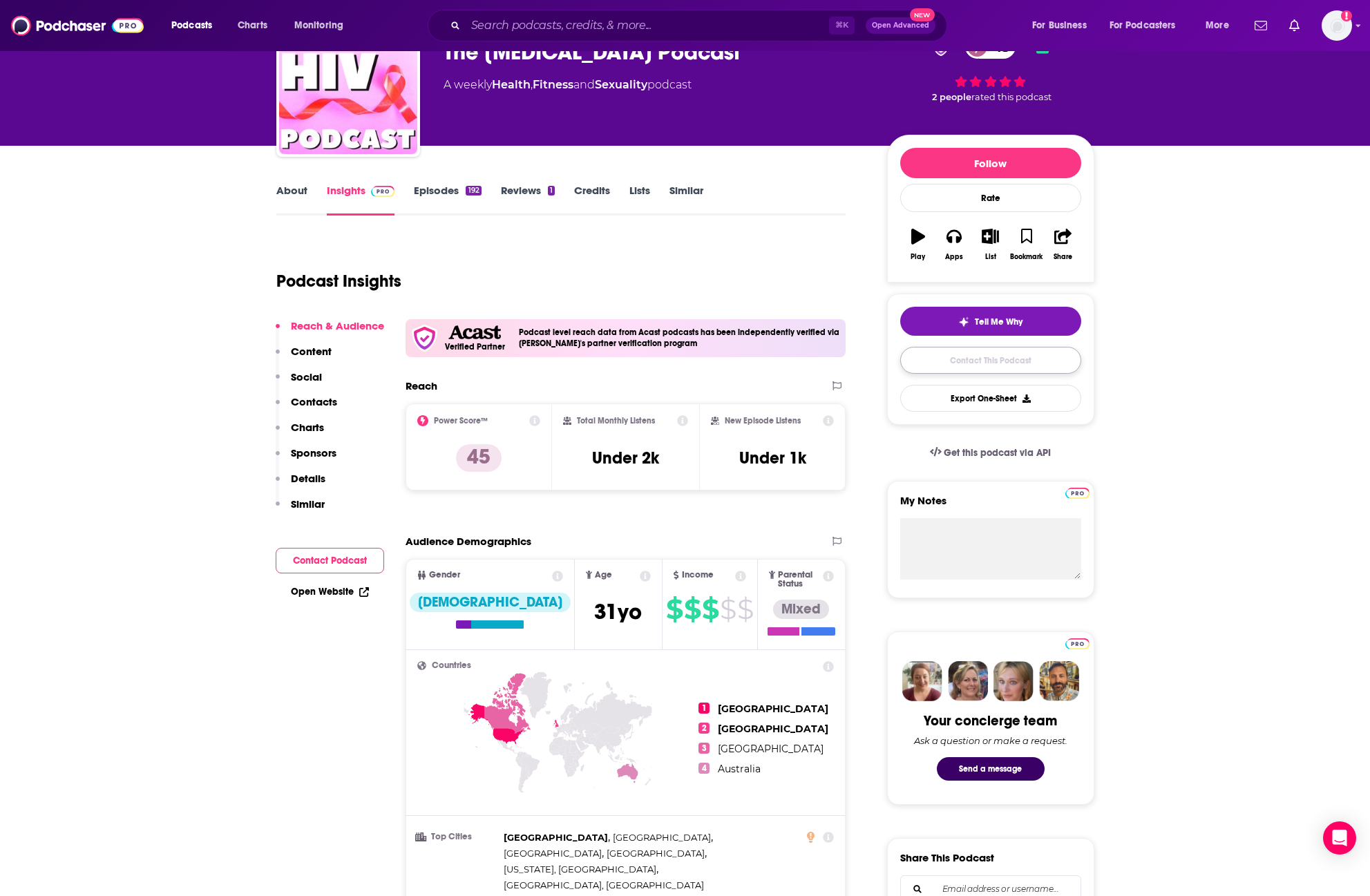
click at [975, 363] on link "Contact This Podcast" at bounding box center [991, 360] width 181 height 27
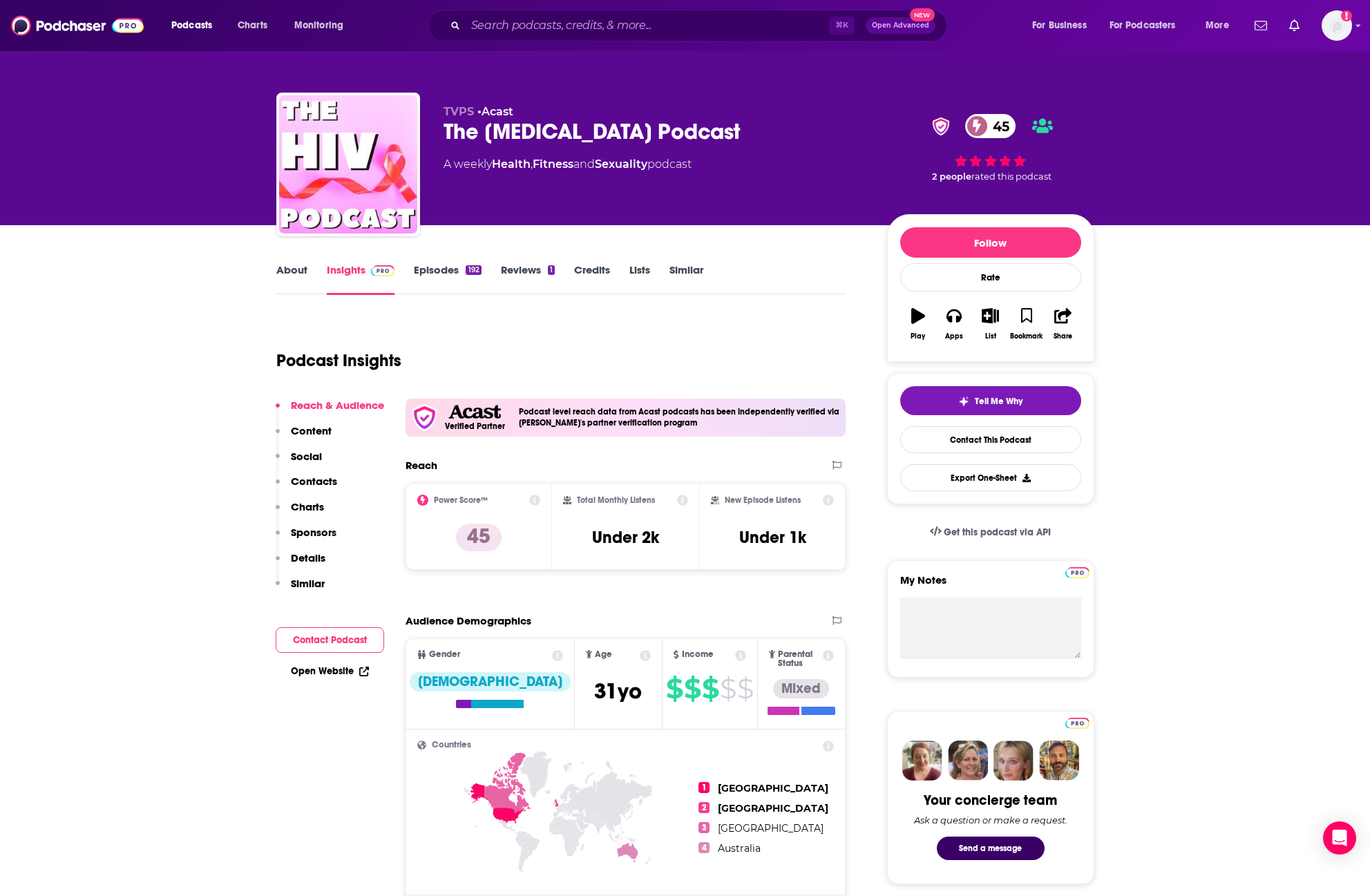
click at [295, 276] on link "About" at bounding box center [292, 279] width 31 height 31
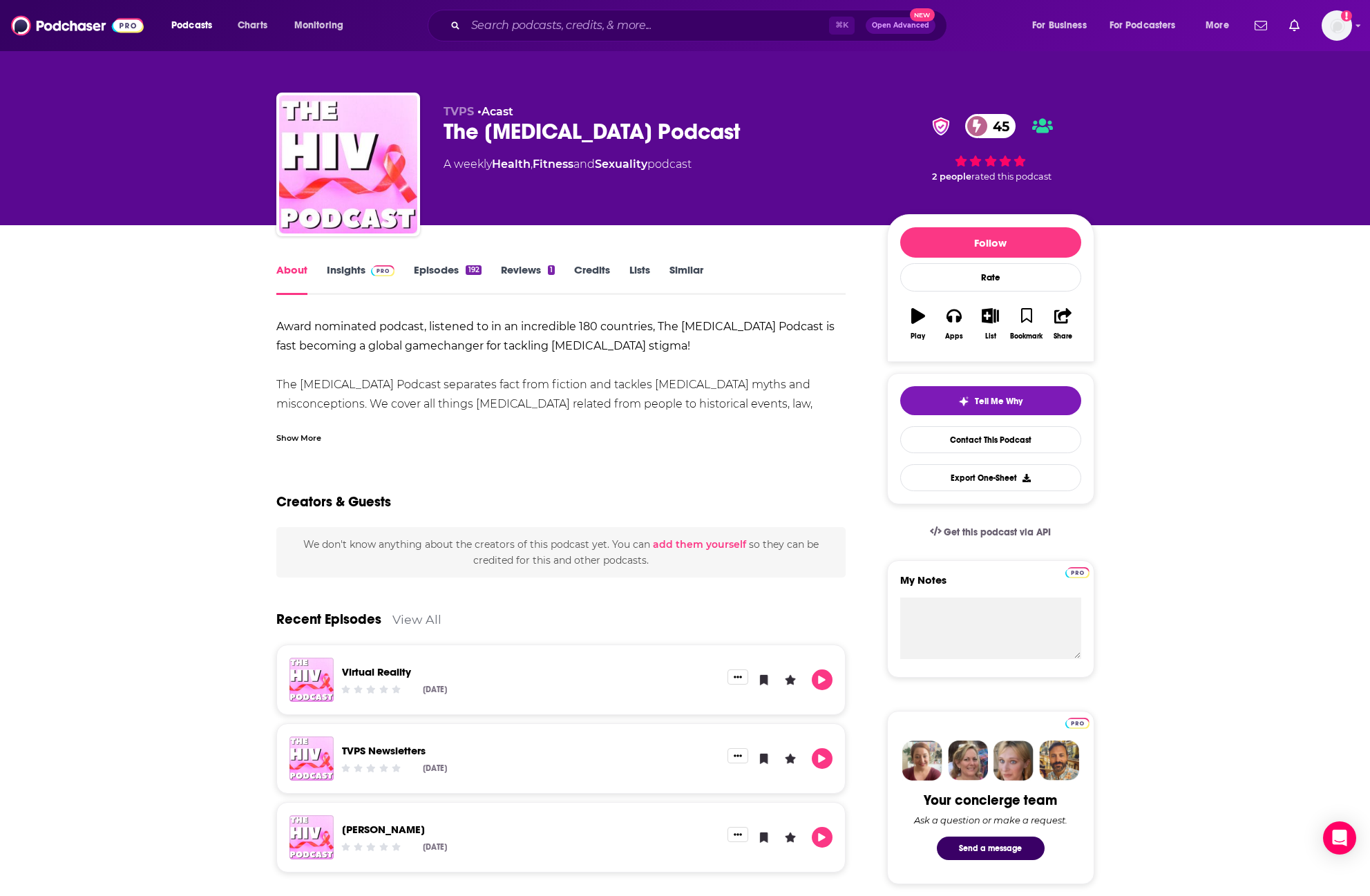
click at [297, 433] on div "Show More" at bounding box center [299, 438] width 45 height 13
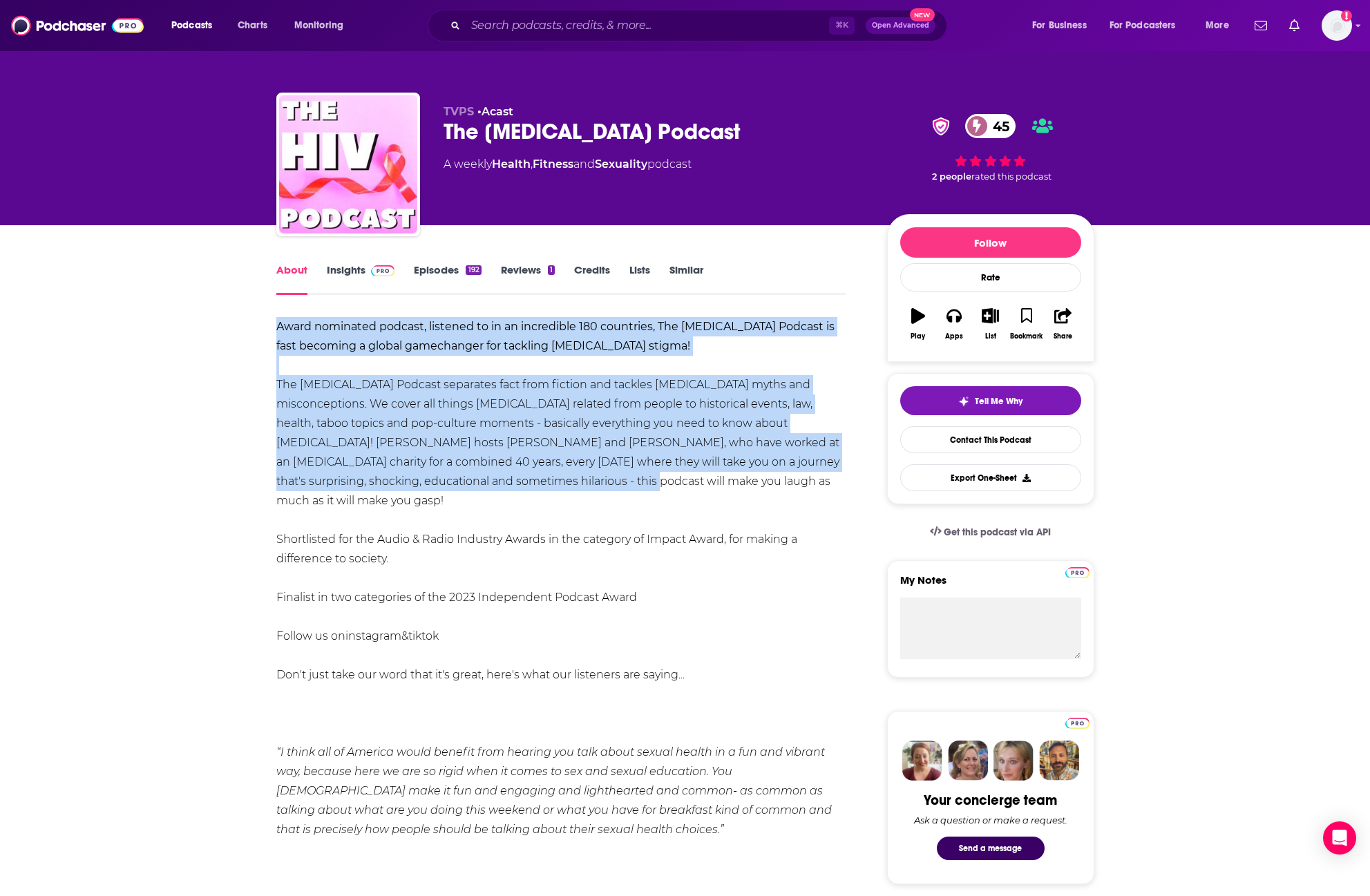
drag, startPoint x: 274, startPoint y: 323, endPoint x: 581, endPoint y: 479, distance: 344.4
copy div "Award nominated podcast, listened to in an incredible 180 countries, The [MEDIC…"
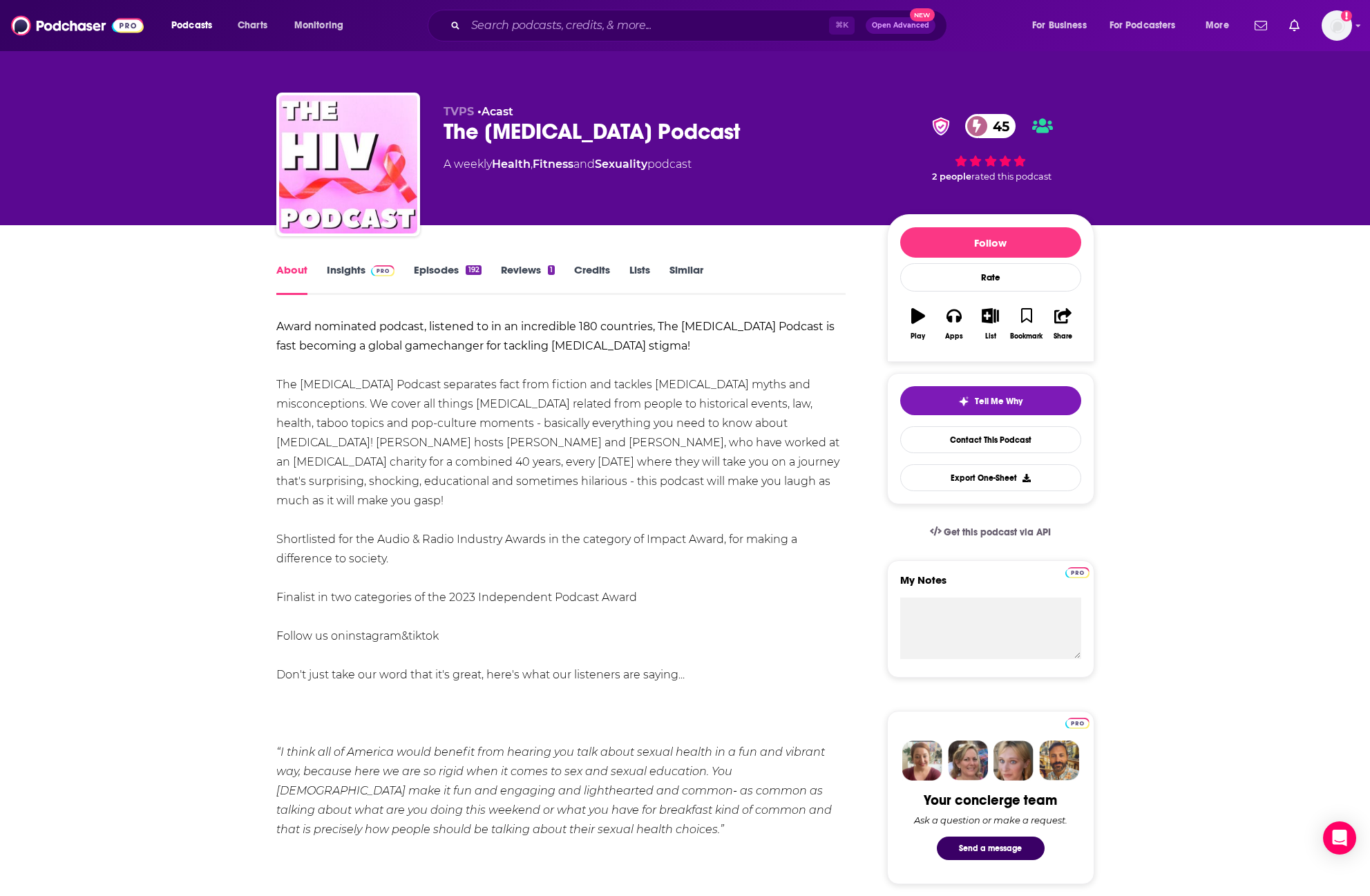
click at [727, 572] on div "Award nominated podcast, listened to in an incredible 180 countries, The [MEDIC…" at bounding box center [561, 829] width 570 height 1026
click at [646, 443] on div "Award nominated podcast, listened to in an incredible 180 countries, The [MEDIC…" at bounding box center [561, 829] width 570 height 1026
